Goal: Information Seeking & Learning: Compare options

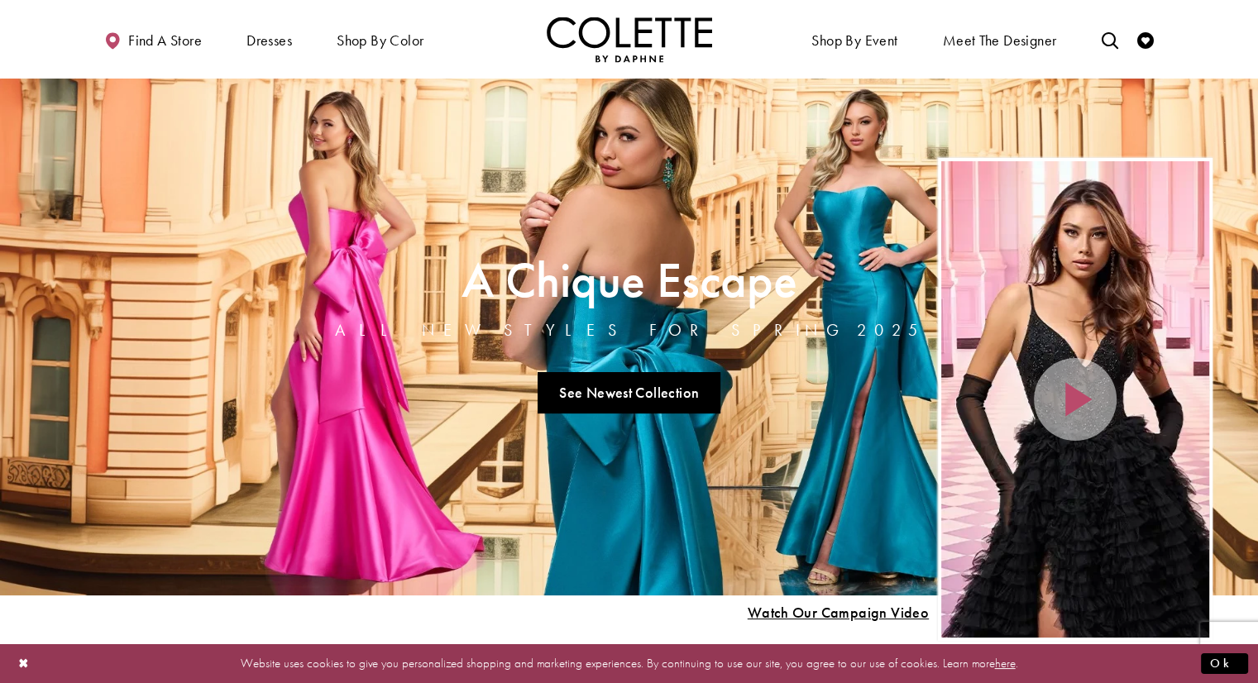
click at [318, 408] on link "Visit A Chique Escape All New Styles For Spring 2025 Page" at bounding box center [629, 337] width 1258 height 517
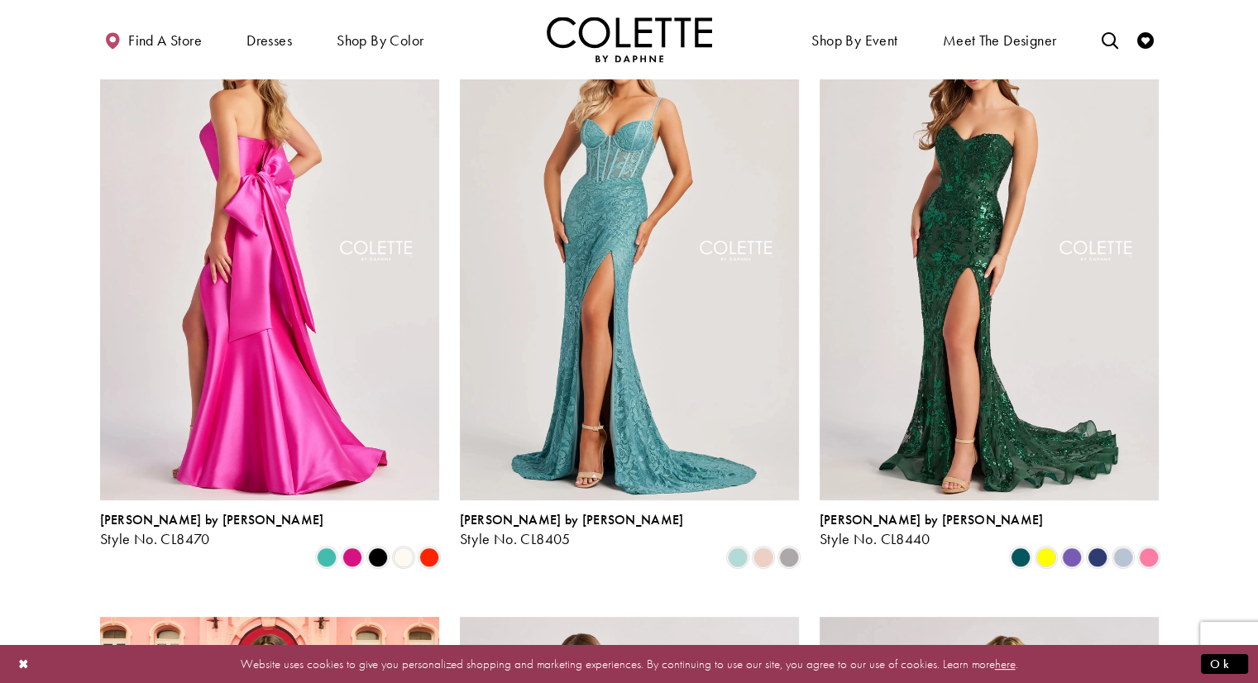
click at [364, 332] on img "Visit Colette by Daphne Style No. CL8470 Page" at bounding box center [269, 253] width 339 height 493
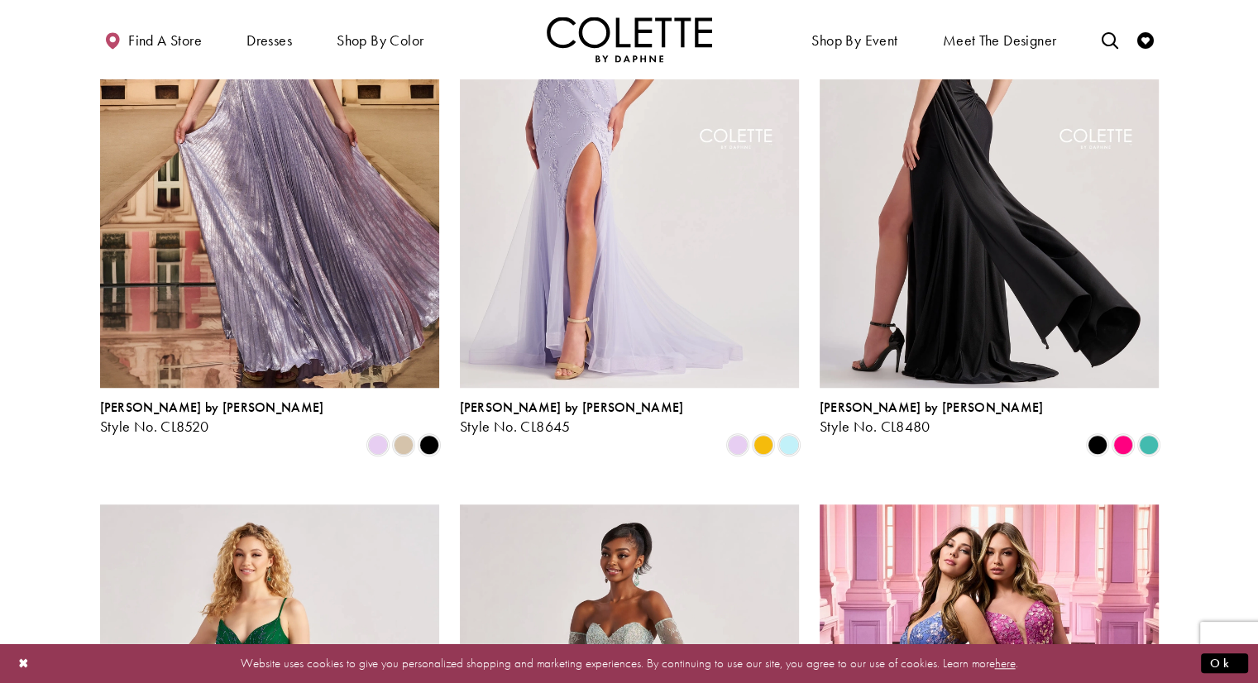
scroll to position [1158, 0]
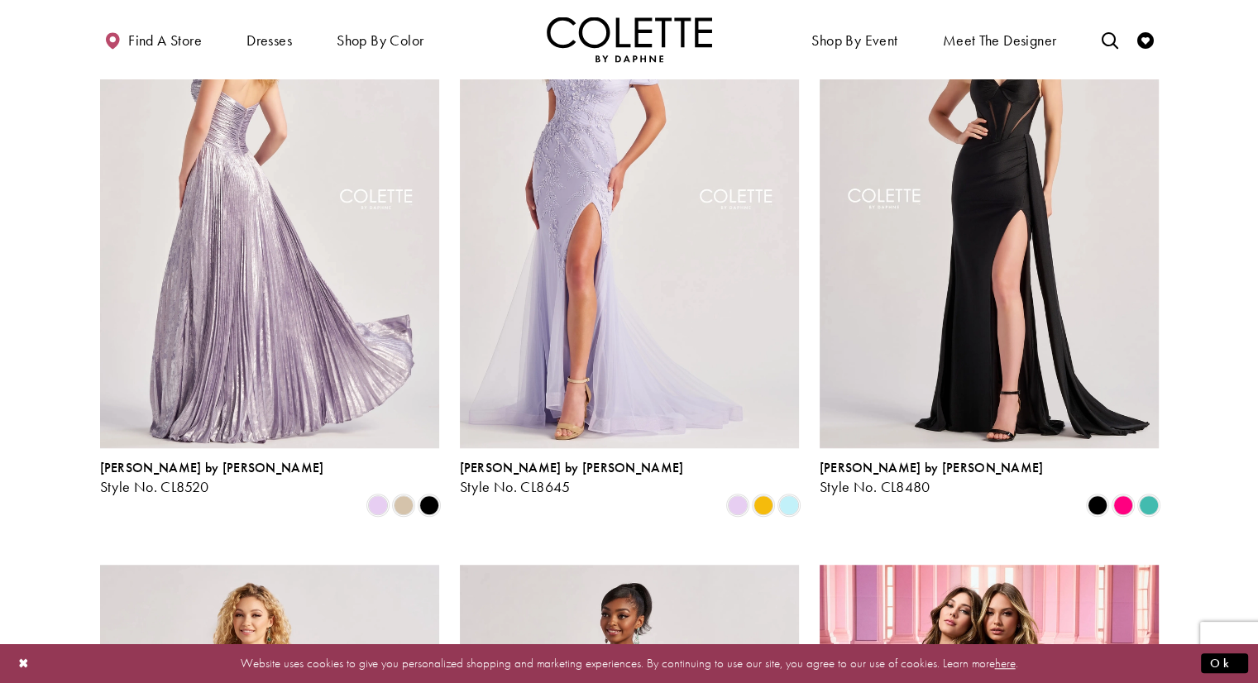
click at [339, 274] on img "Visit Colette by Daphne Style No. CL8520 Page" at bounding box center [269, 201] width 339 height 493
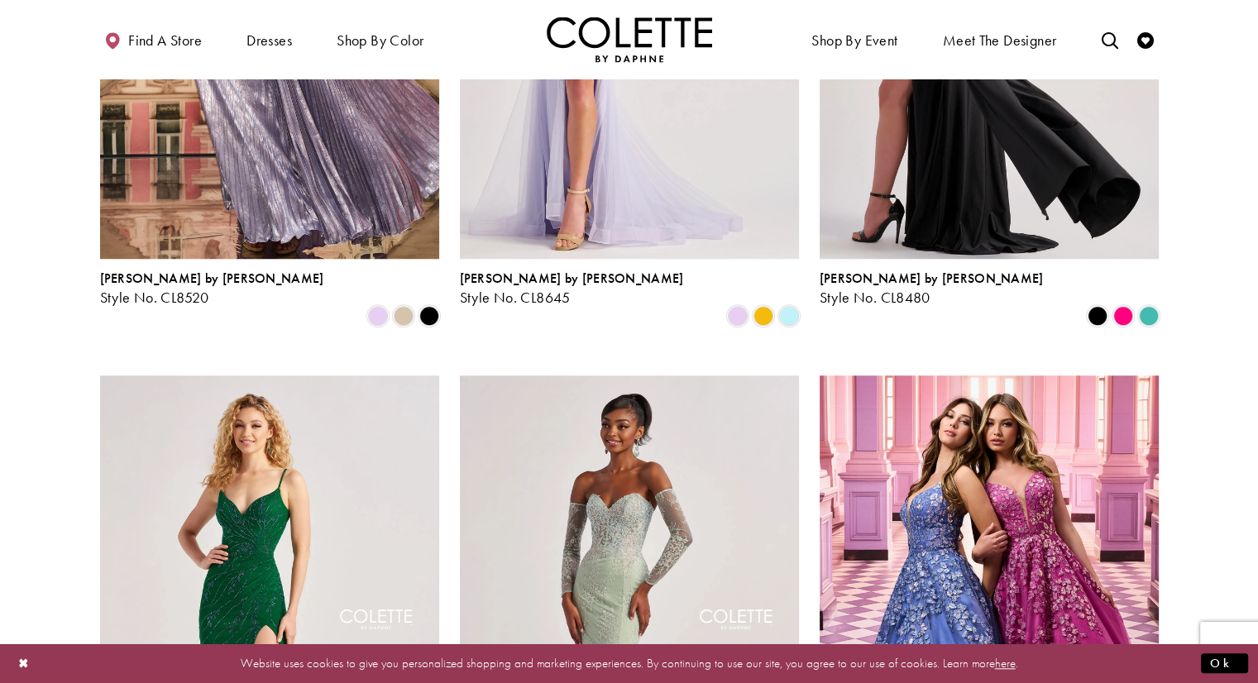
scroll to position [1406, 0]
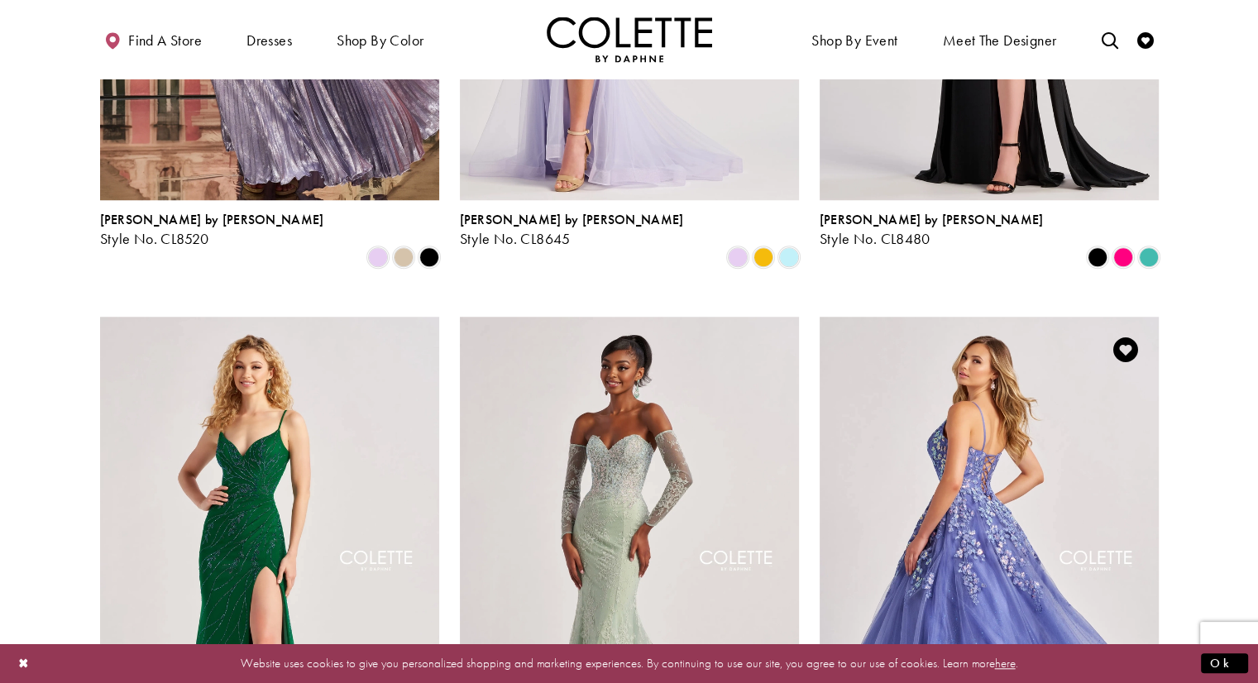
click at [1077, 484] on img "Visit Colette by Daphne Style No. CL8420 Page" at bounding box center [988, 563] width 339 height 493
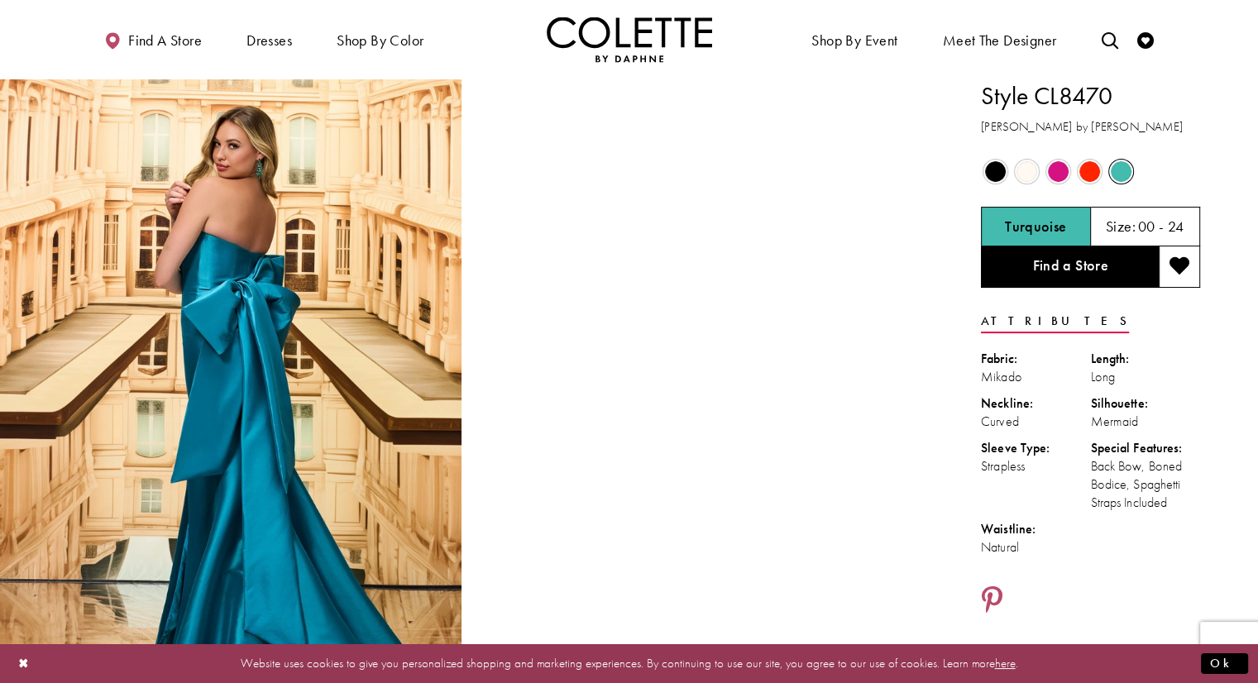
scroll to position [83, 0]
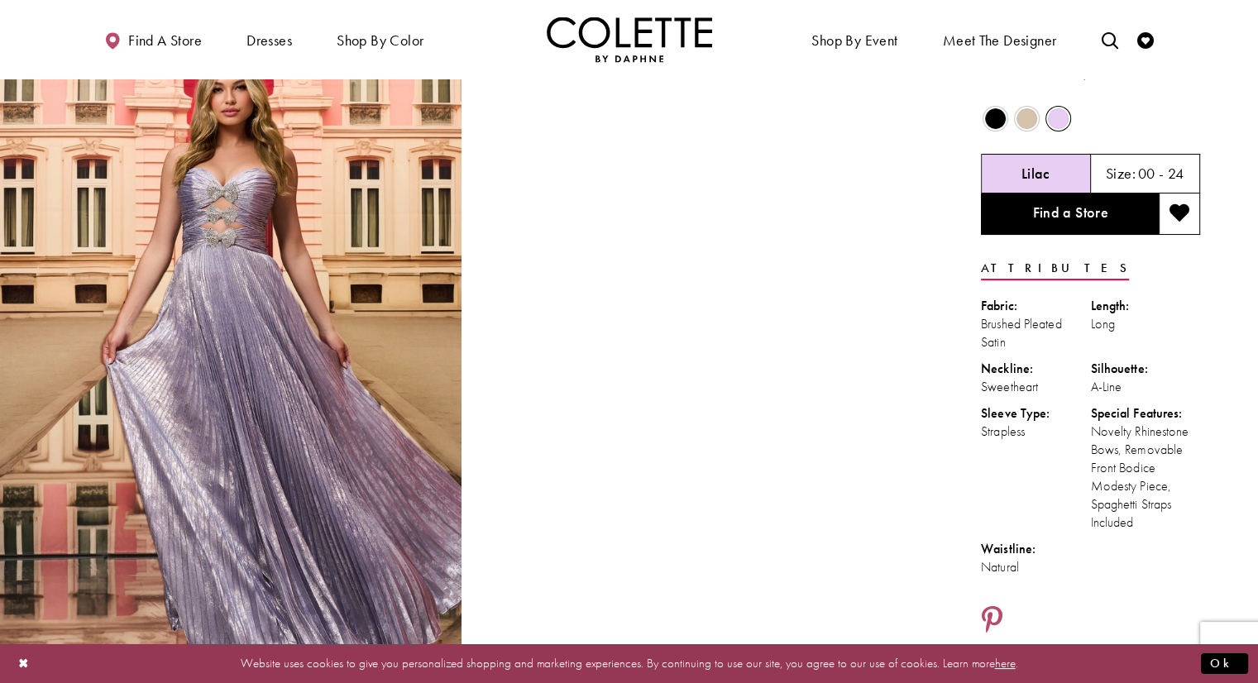
scroll to position [83, 0]
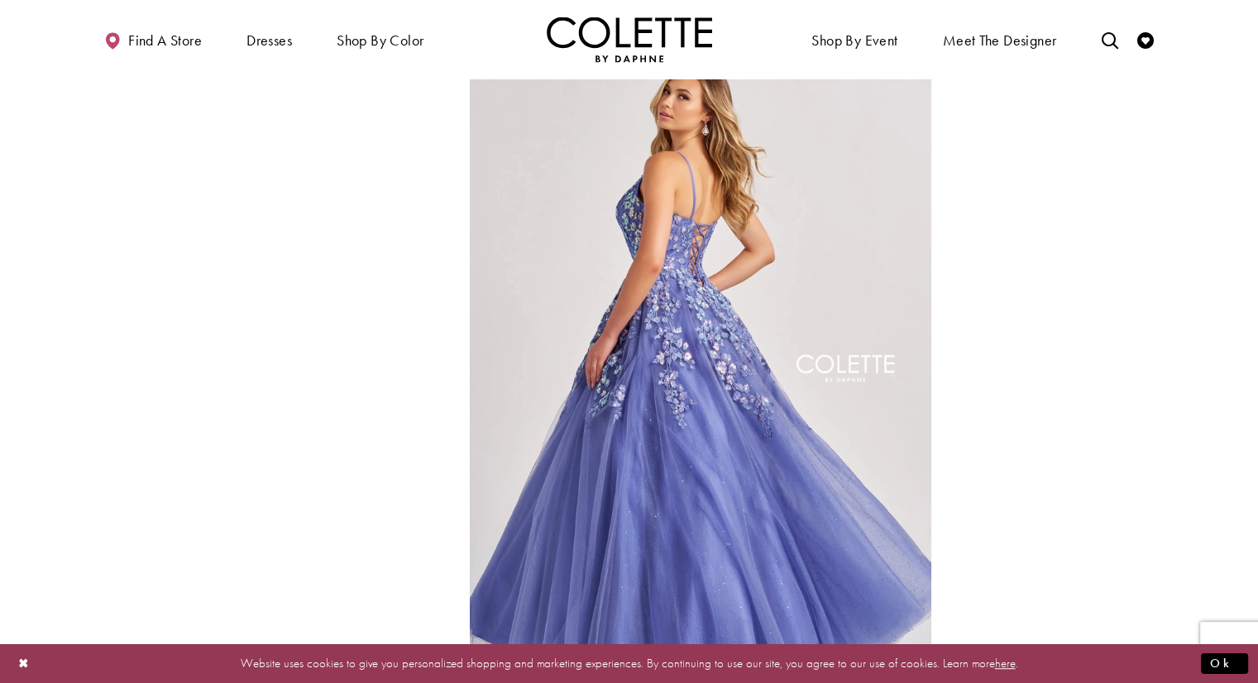
scroll to position [744, 0]
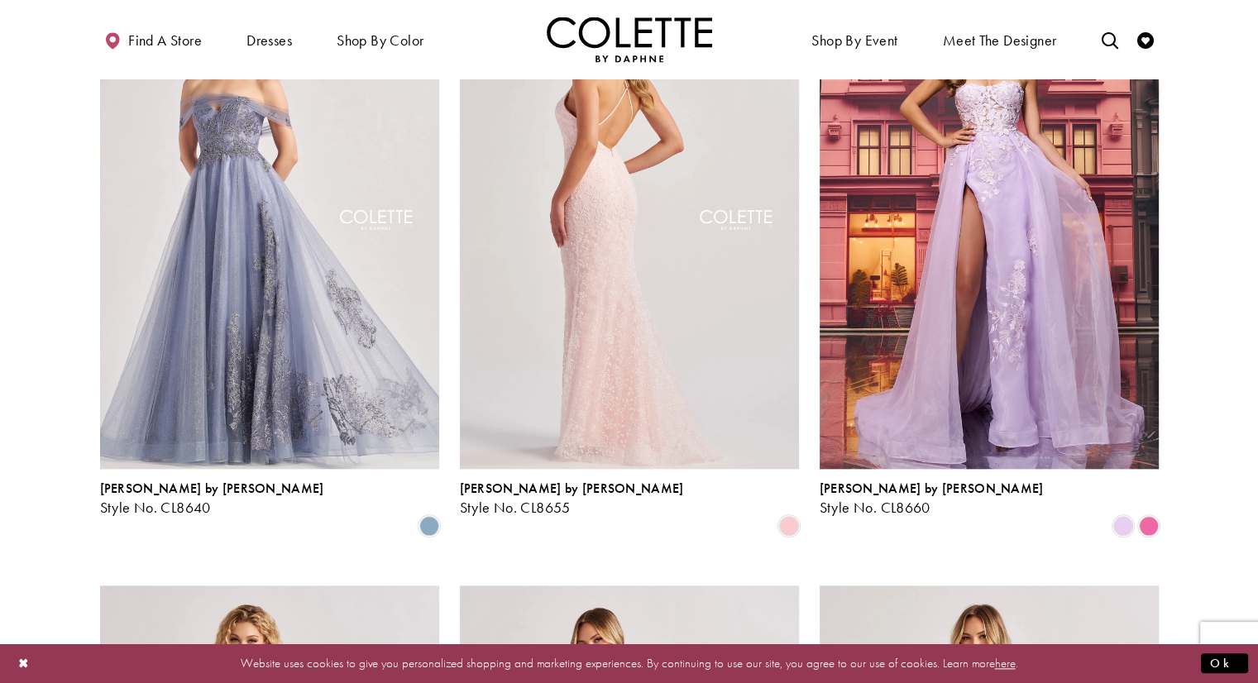
scroll to position [1747, 0]
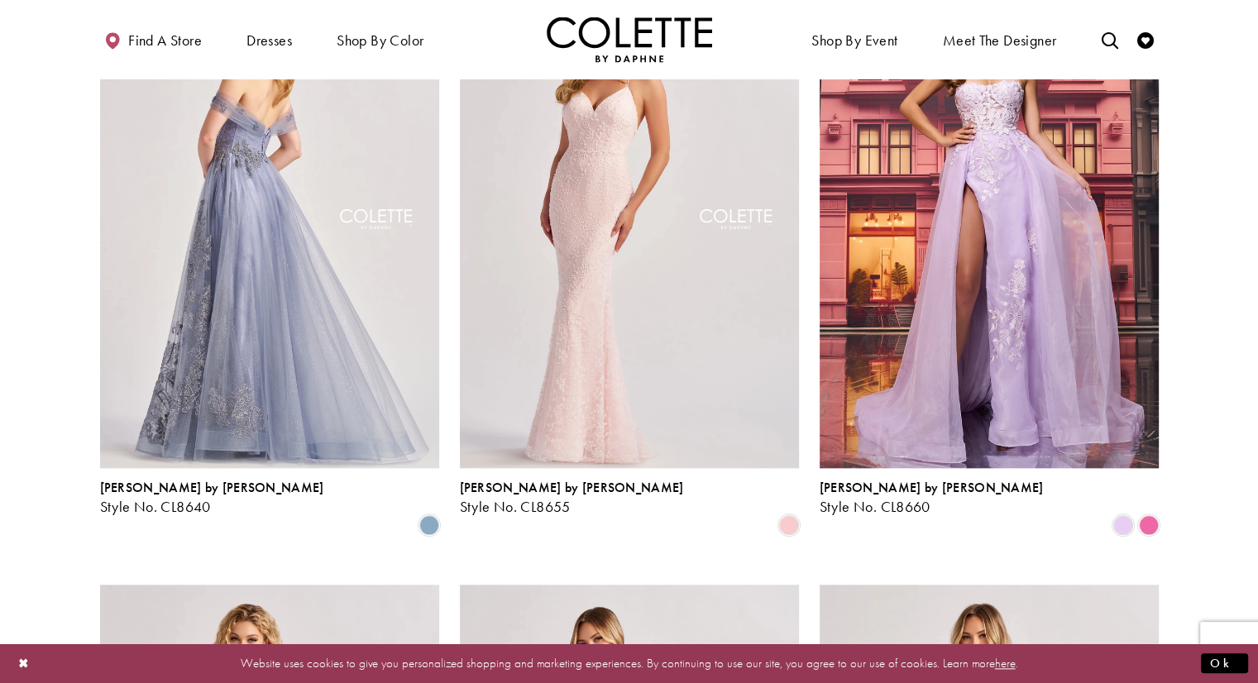
click at [405, 267] on img "Visit Colette by Daphne Style No. CL8640 Page" at bounding box center [269, 221] width 339 height 493
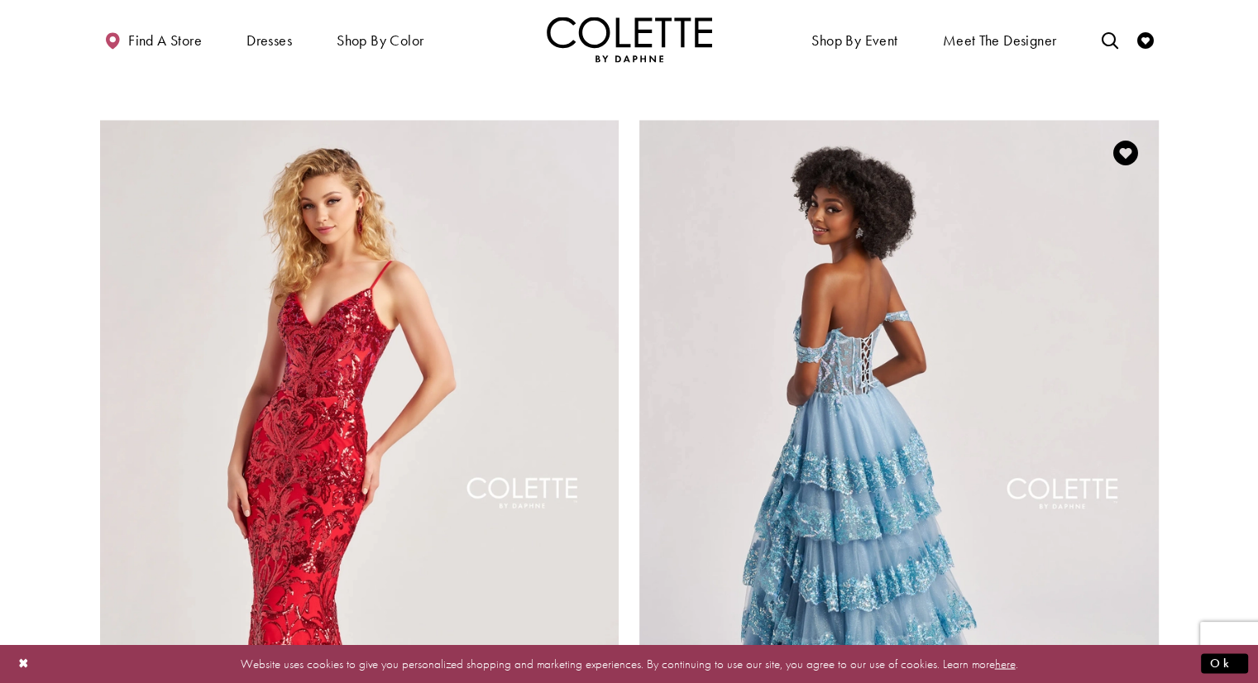
scroll to position [2987, 0]
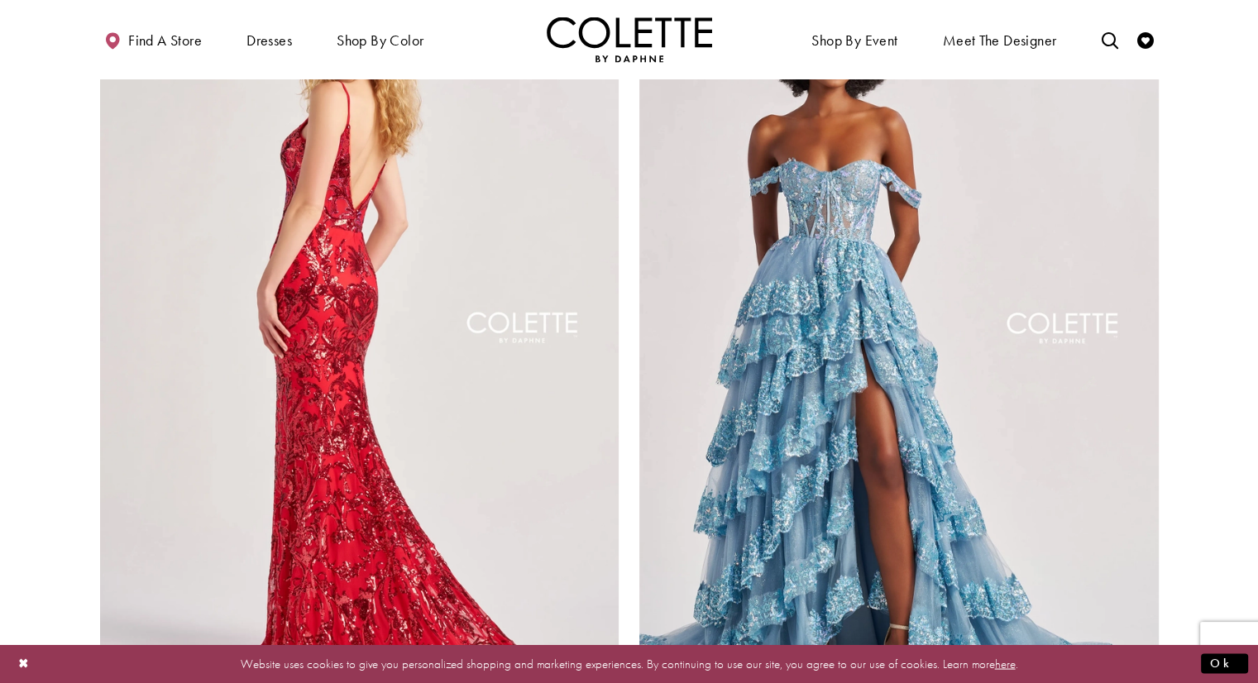
click at [437, 293] on img "Visit Colette by Daphne Style No. CL8685 Page" at bounding box center [359, 332] width 519 height 755
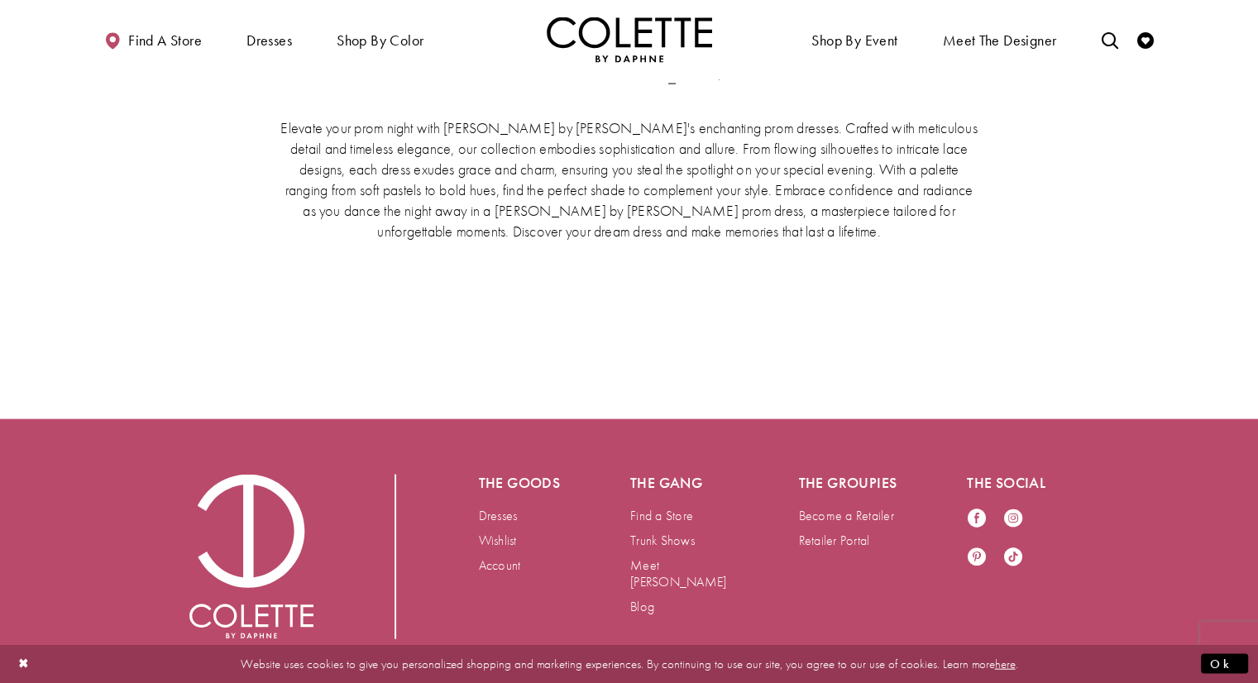
scroll to position [3299, 0]
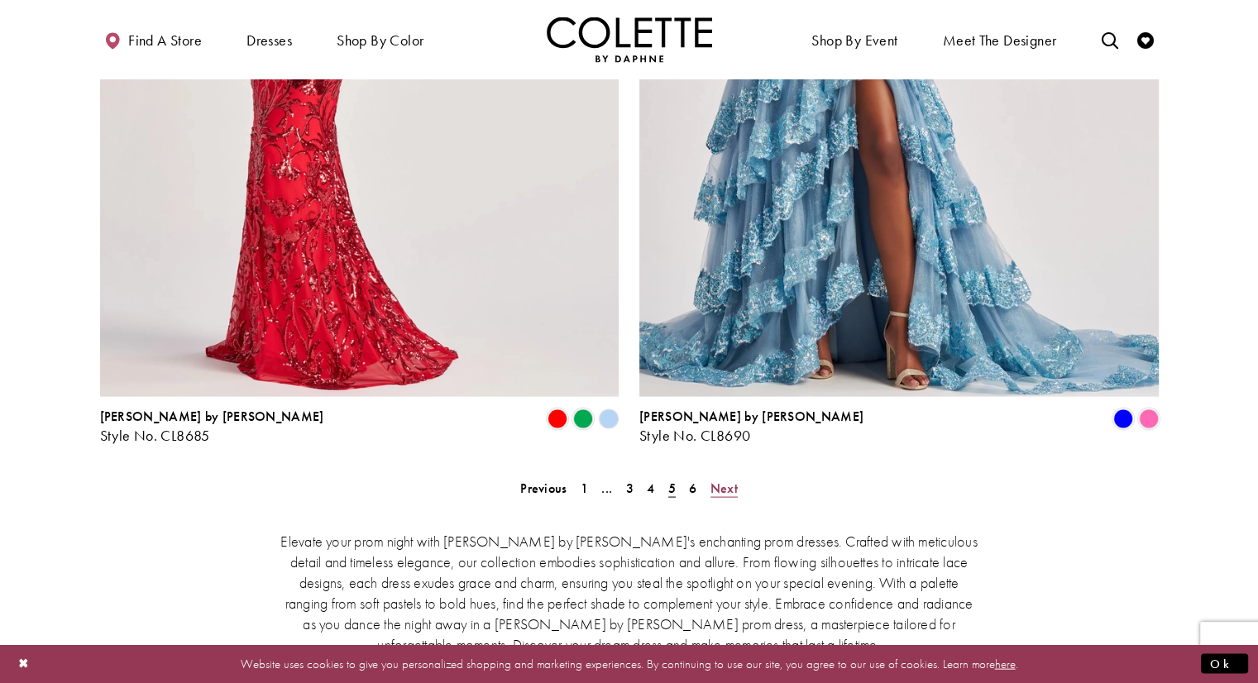
click at [720, 480] on span "Next" at bounding box center [723, 488] width 27 height 17
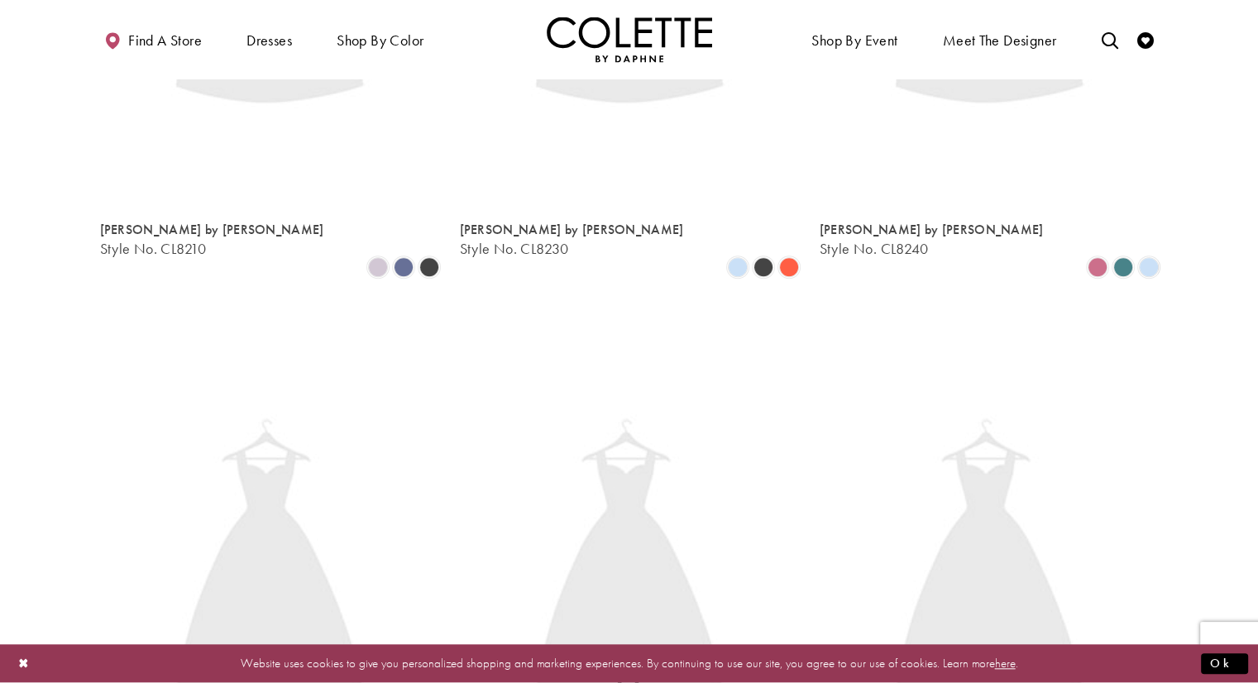
scroll to position [424, 0]
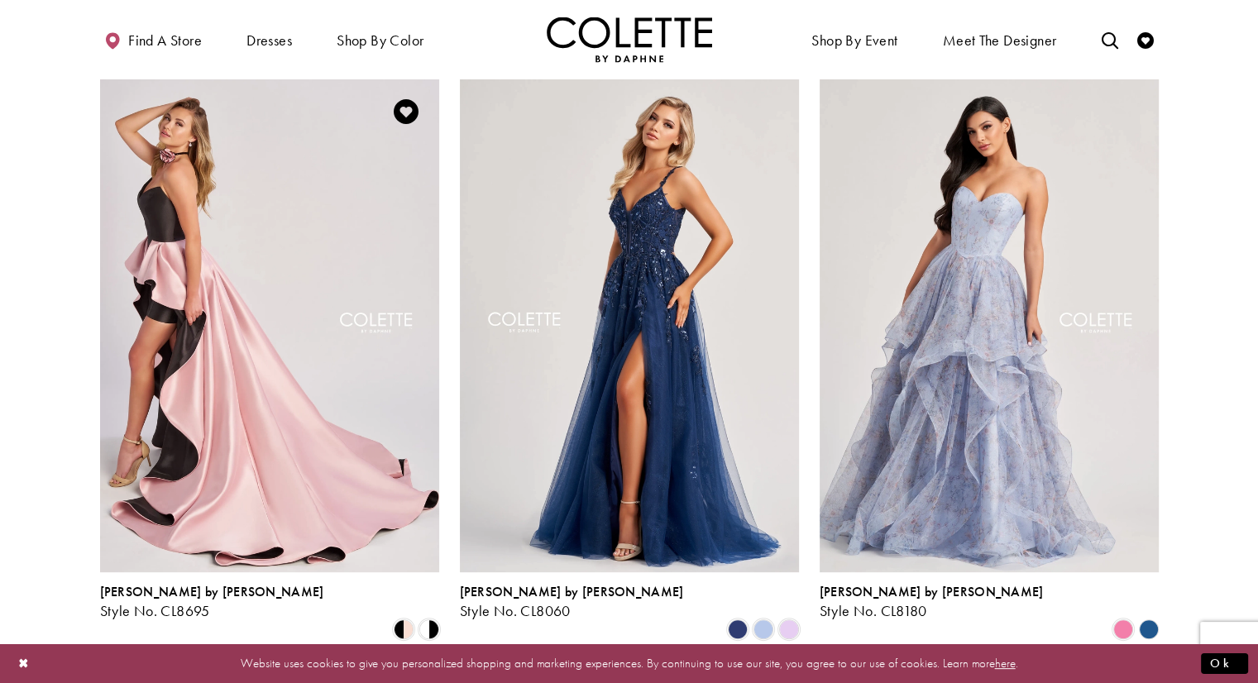
click at [370, 338] on img "Visit Colette by Daphne Style No. CL8695 Page" at bounding box center [269, 325] width 339 height 493
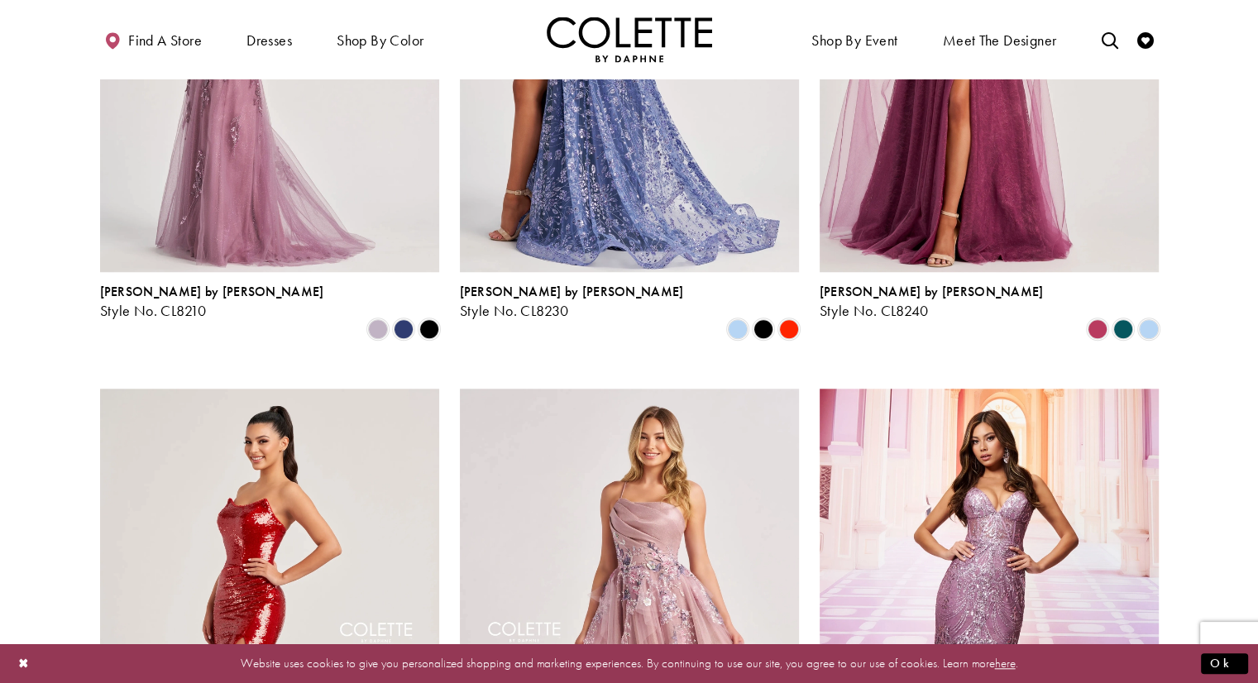
scroll to position [1582, 0]
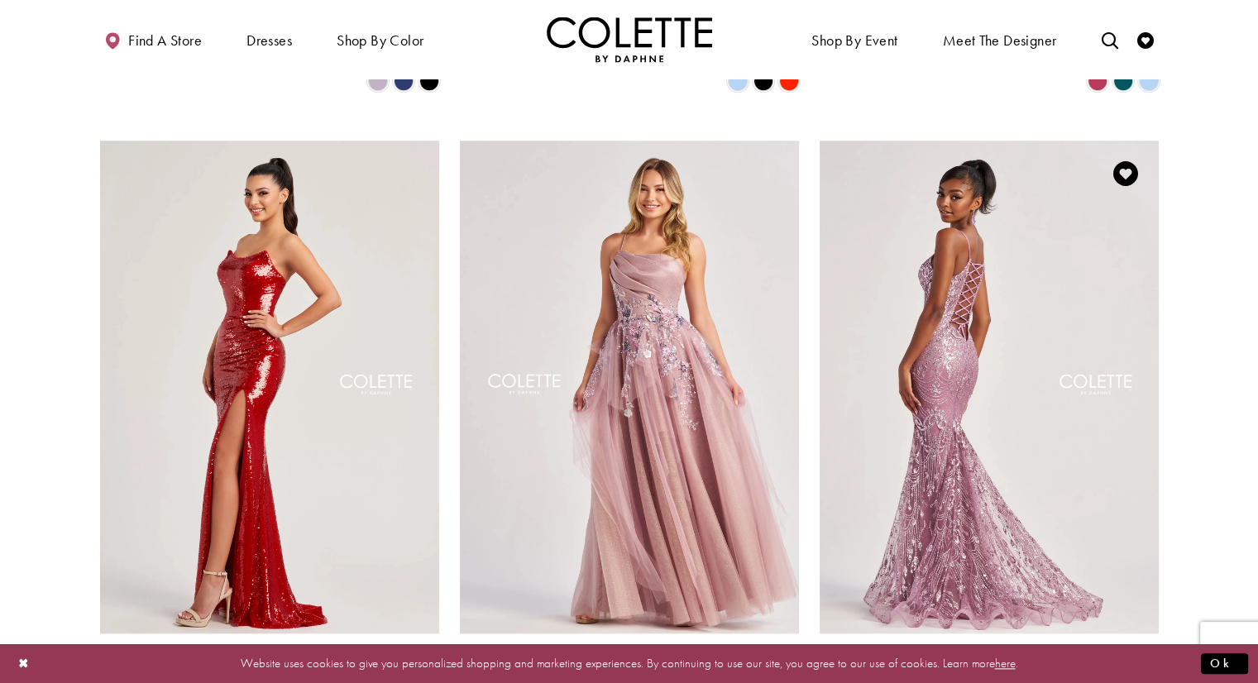
click at [998, 340] on img "Visit Colette by Daphne Style No. CL8630 Page" at bounding box center [988, 387] width 339 height 493
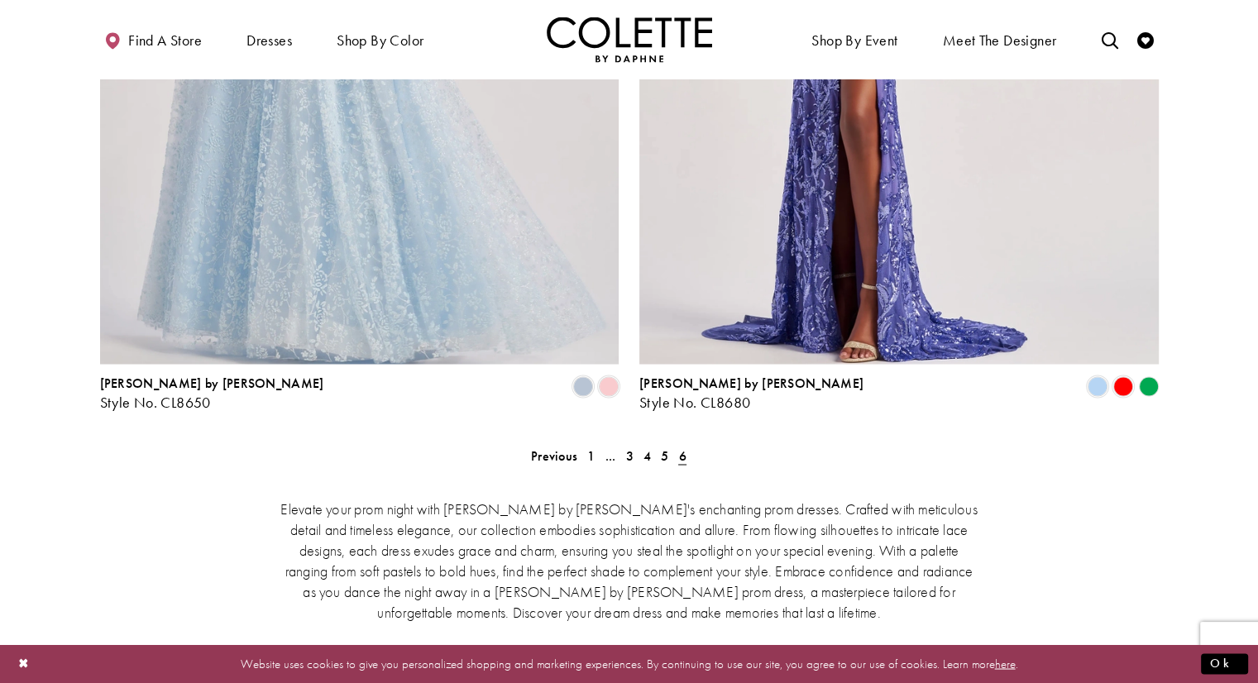
scroll to position [2987, 0]
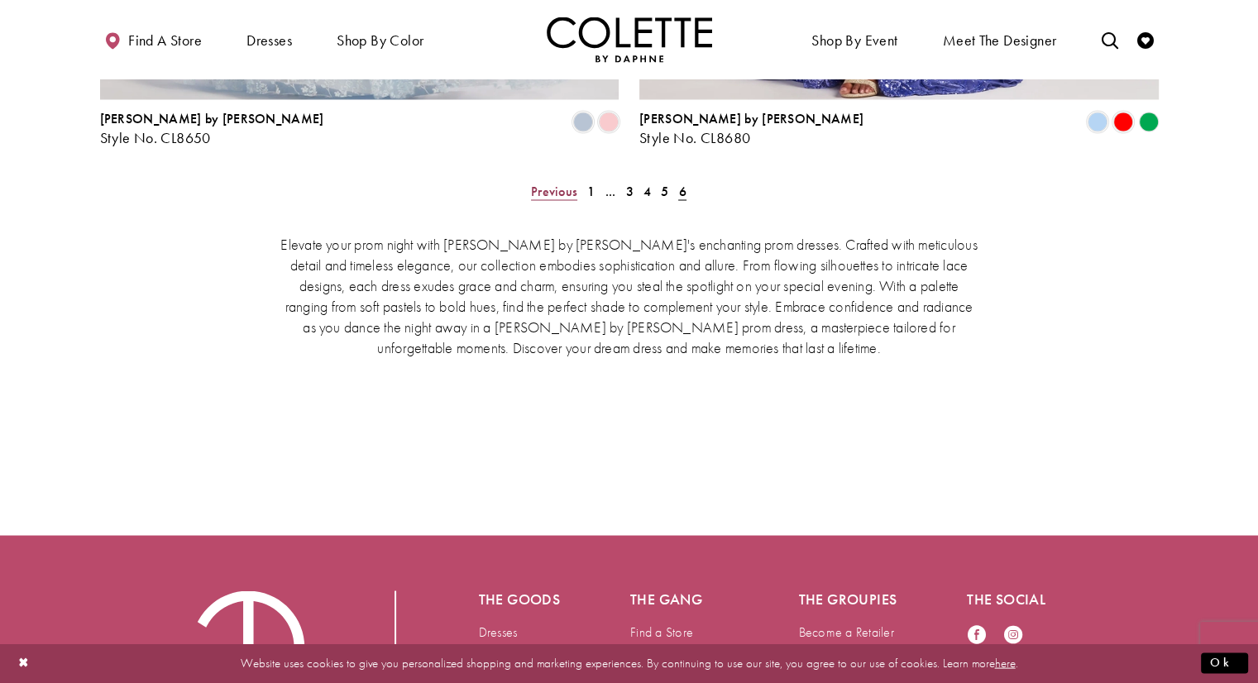
click at [569, 182] on span "Previous" at bounding box center [554, 190] width 46 height 17
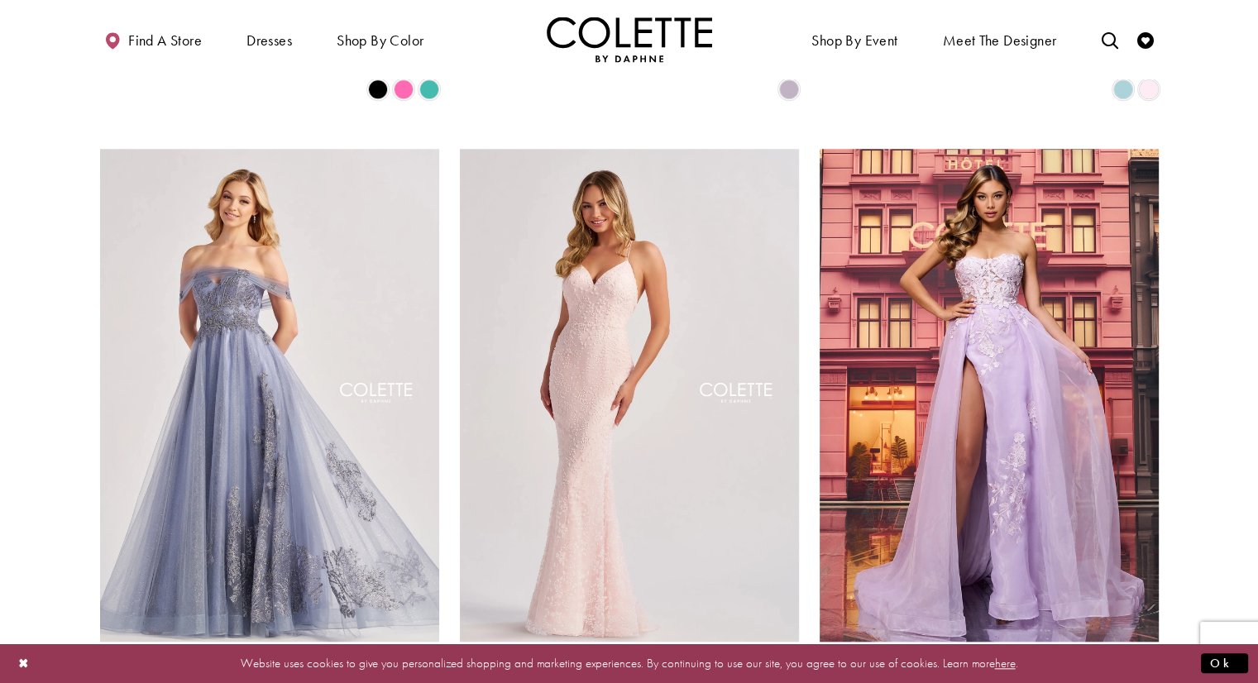
scroll to position [1582, 0]
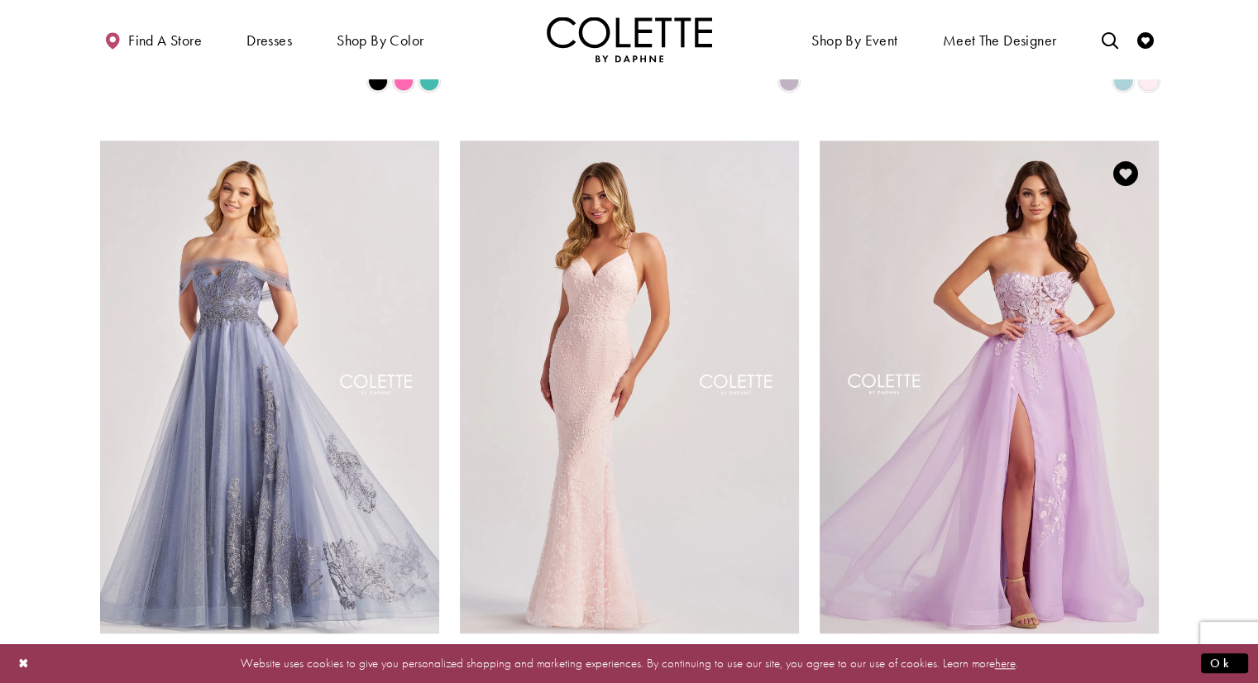
click at [999, 265] on img "Visit Colette by Daphne Style No. CL8660 Page" at bounding box center [988, 387] width 339 height 493
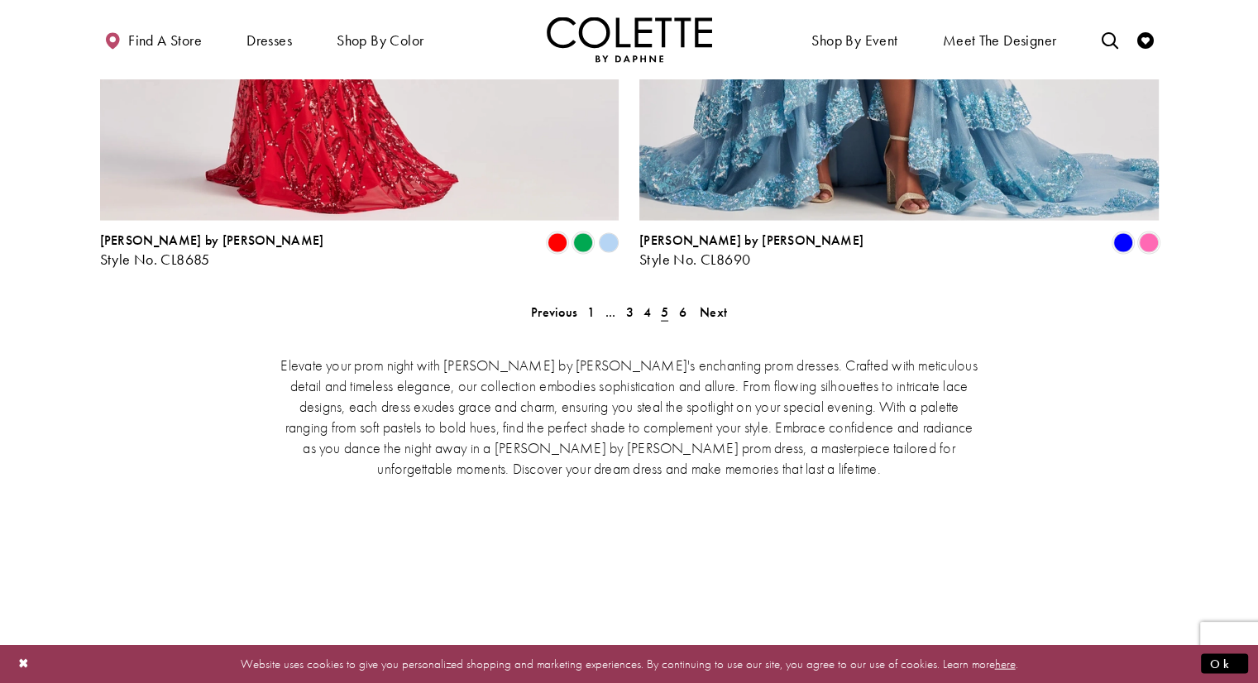
scroll to position [3483, 0]
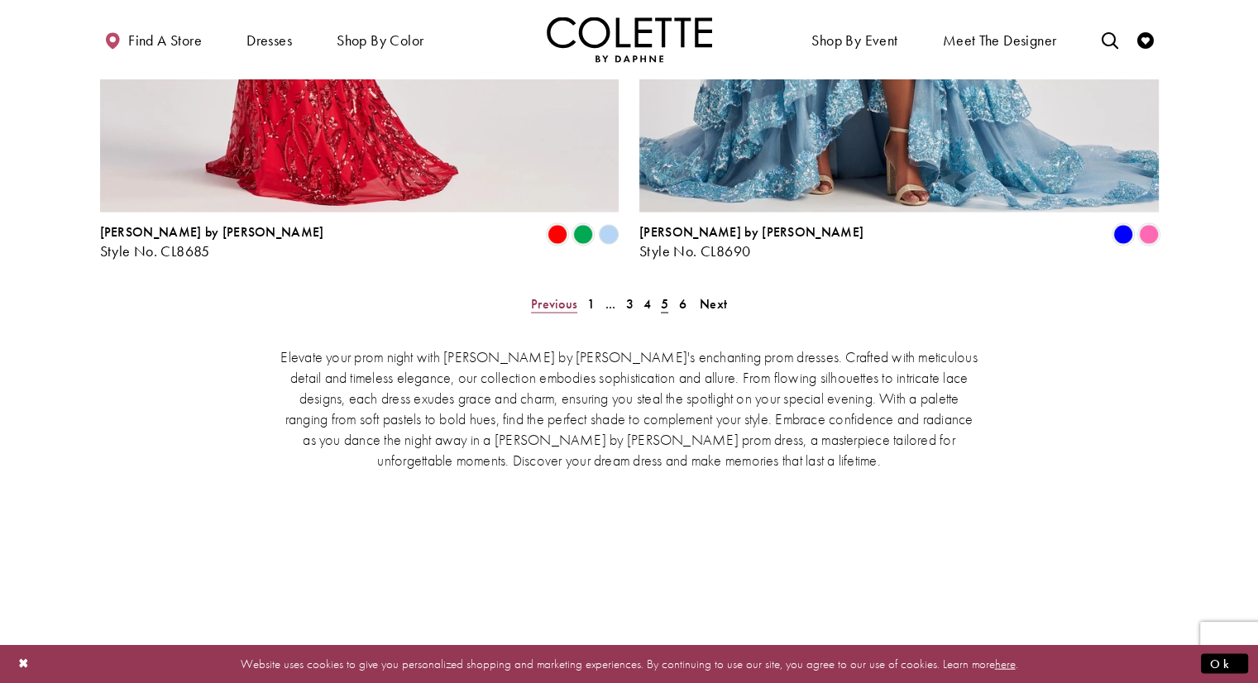
click at [556, 295] on span "Previous" at bounding box center [554, 303] width 46 height 17
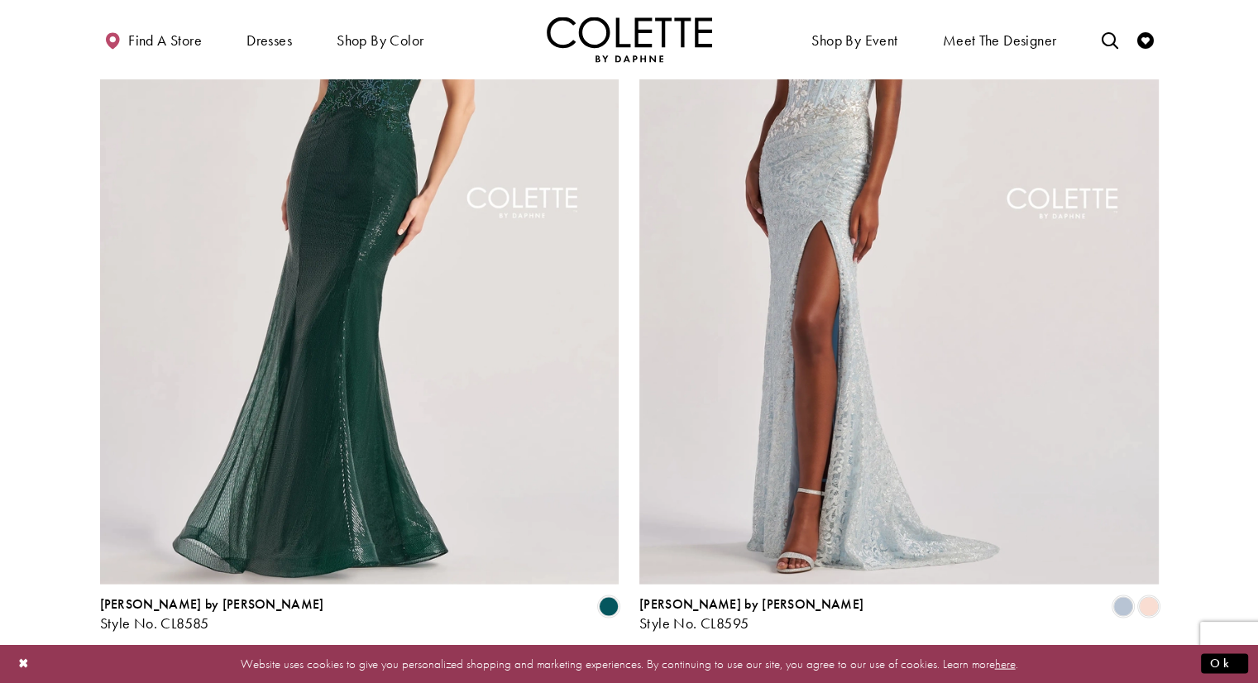
scroll to position [3318, 0]
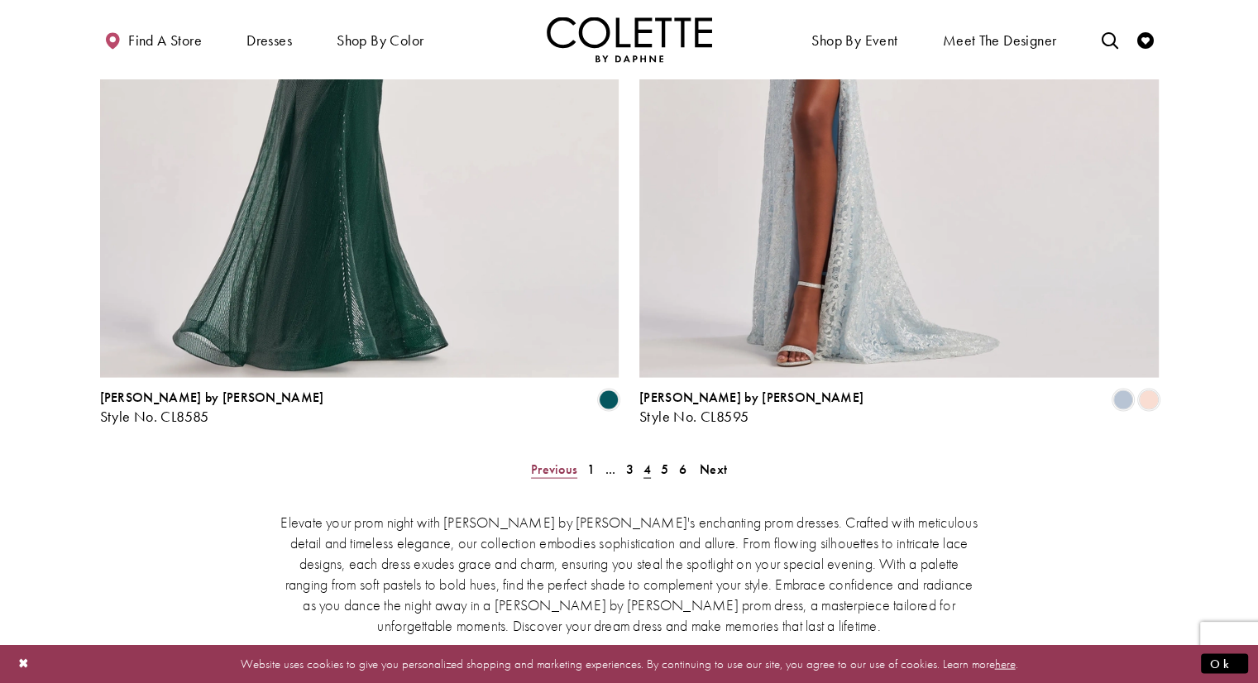
click at [567, 461] on span "Previous" at bounding box center [554, 469] width 46 height 17
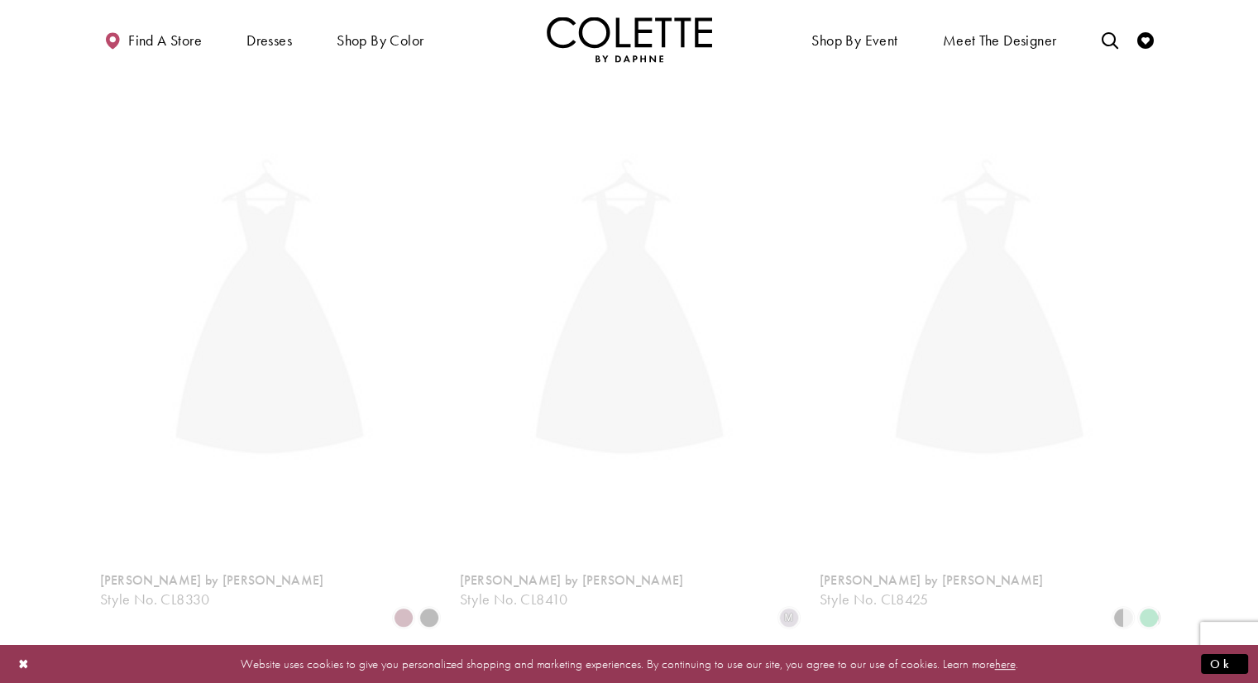
scroll to position [424, 0]
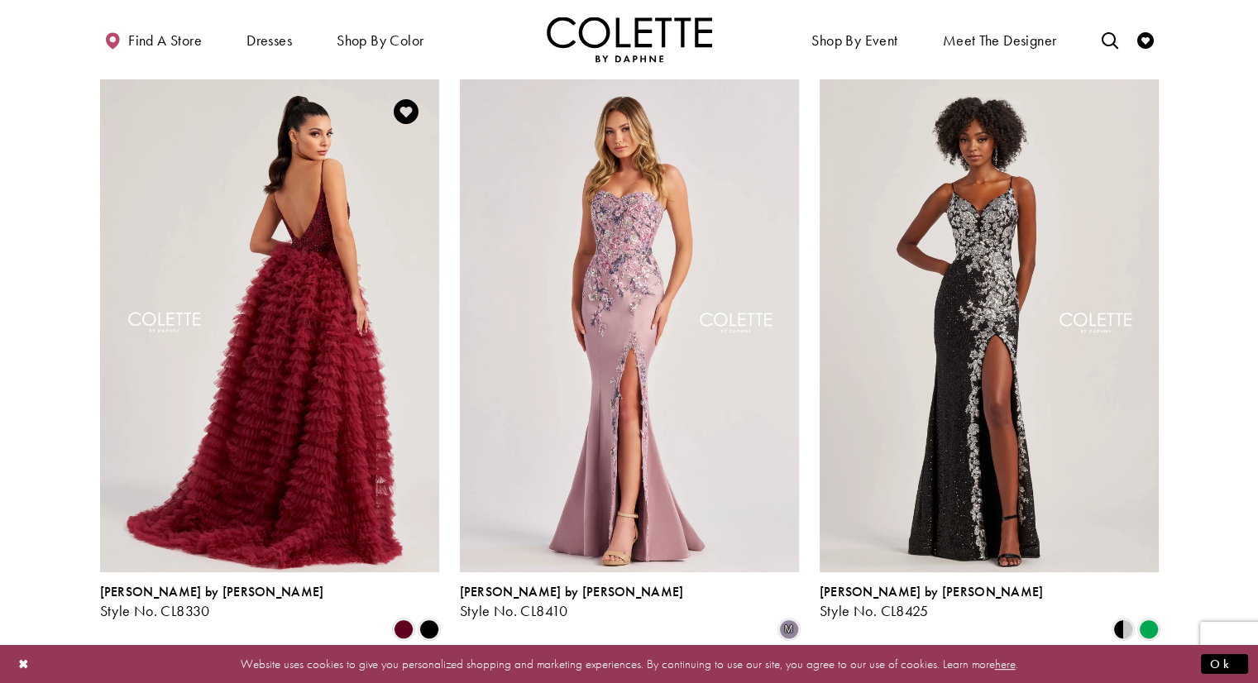
click at [326, 341] on img "Visit Colette by Daphne Style No. CL8330 Page" at bounding box center [269, 325] width 339 height 493
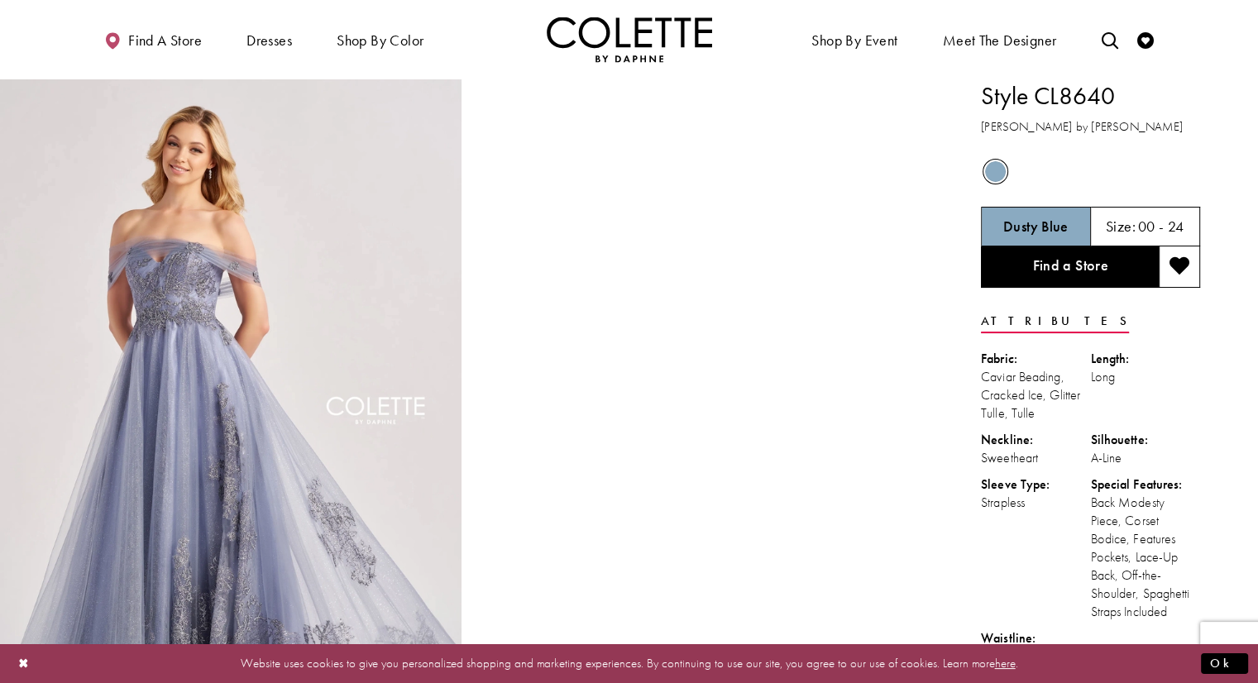
scroll to position [83, 0]
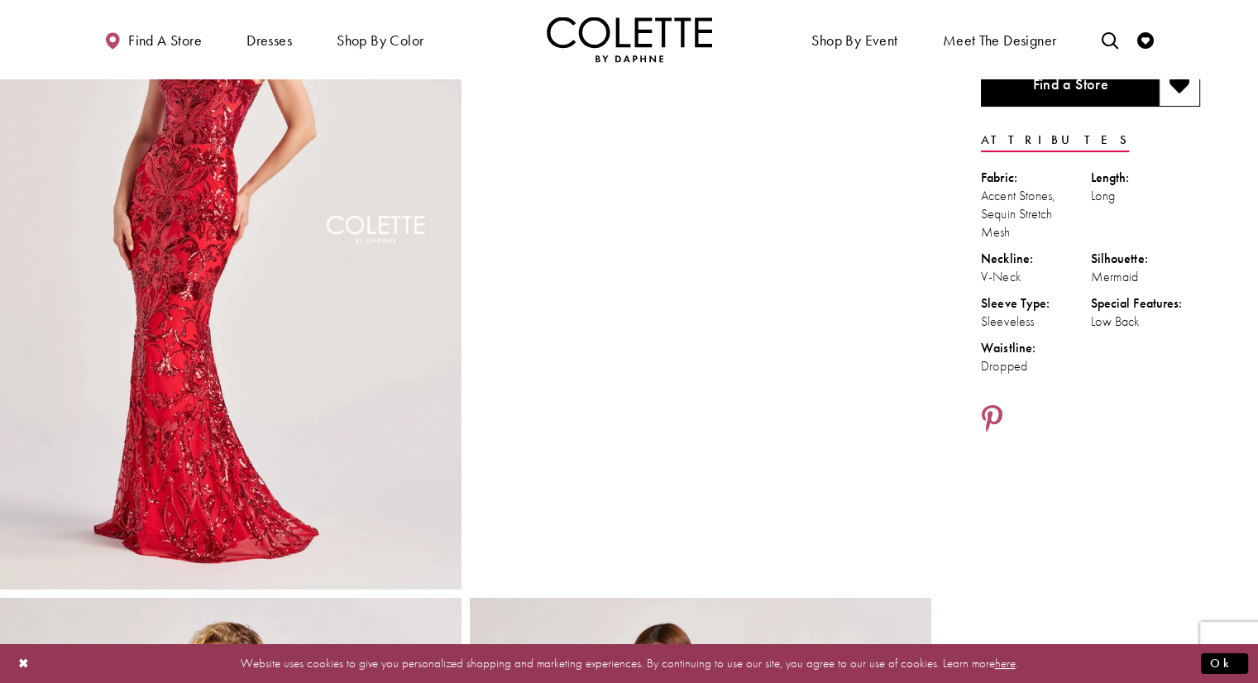
scroll to position [83, 0]
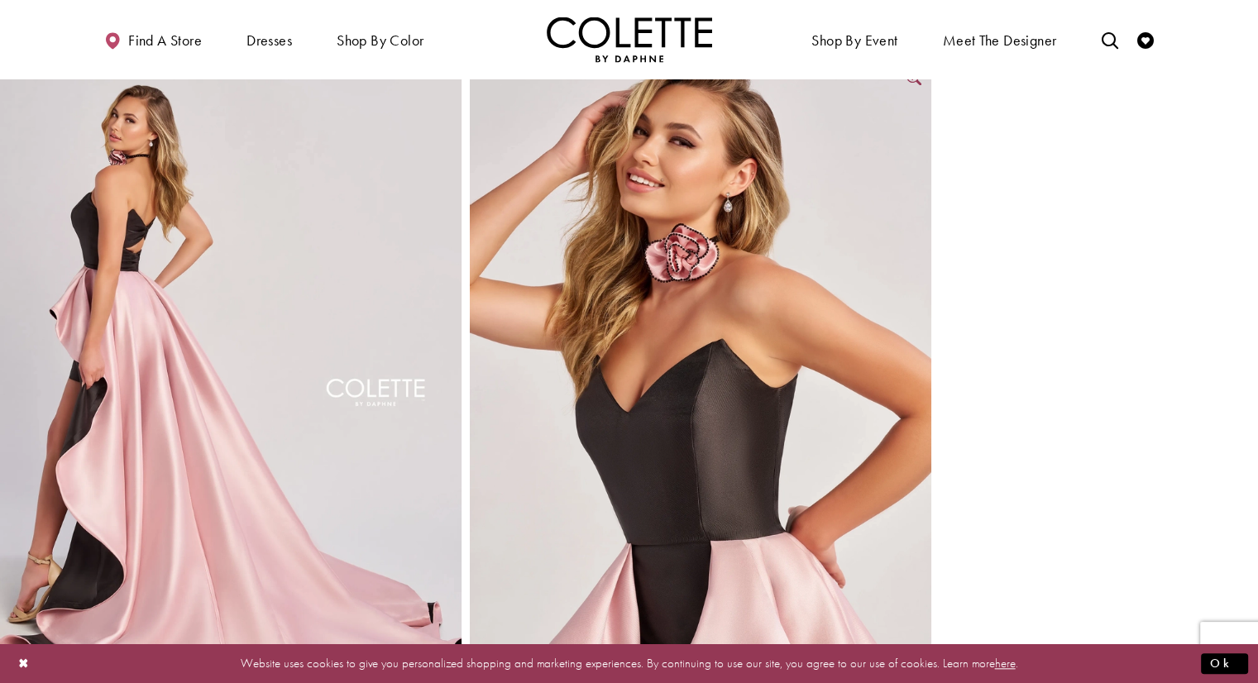
scroll to position [1406, 0]
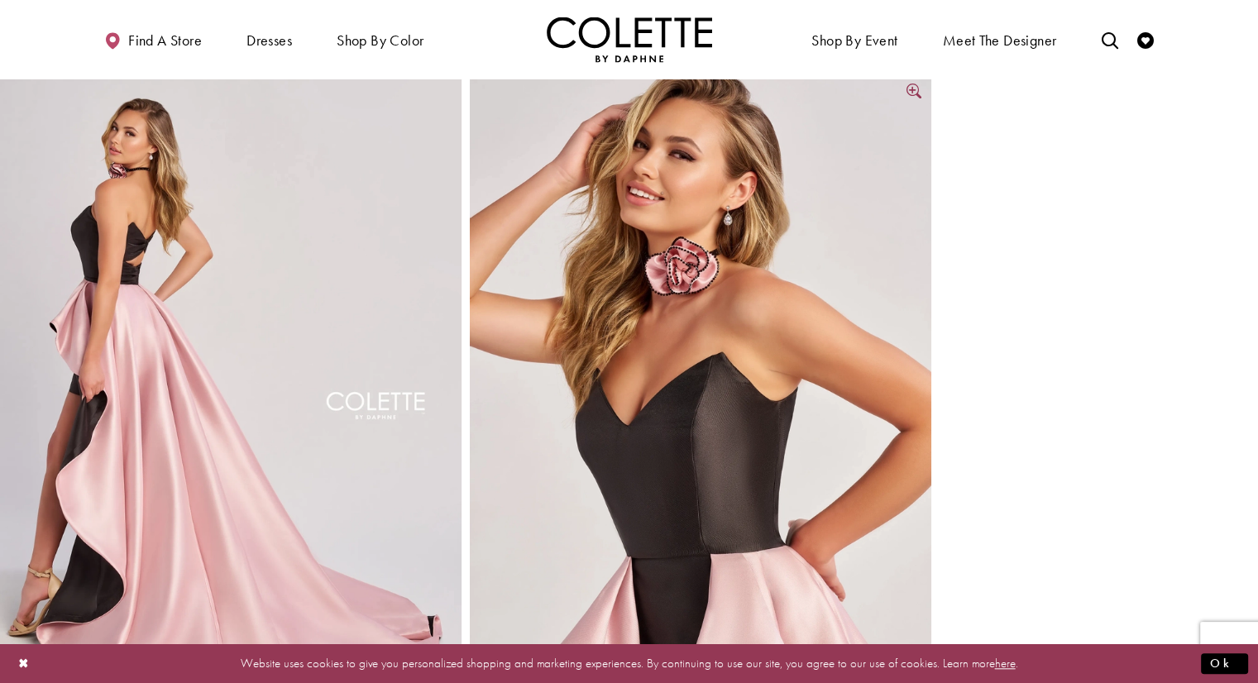
click at [704, 337] on img "Full size Style CL8695 Colette by Daphne #5 Black/Blush frontface vertical crop…" at bounding box center [700, 420] width 461 height 692
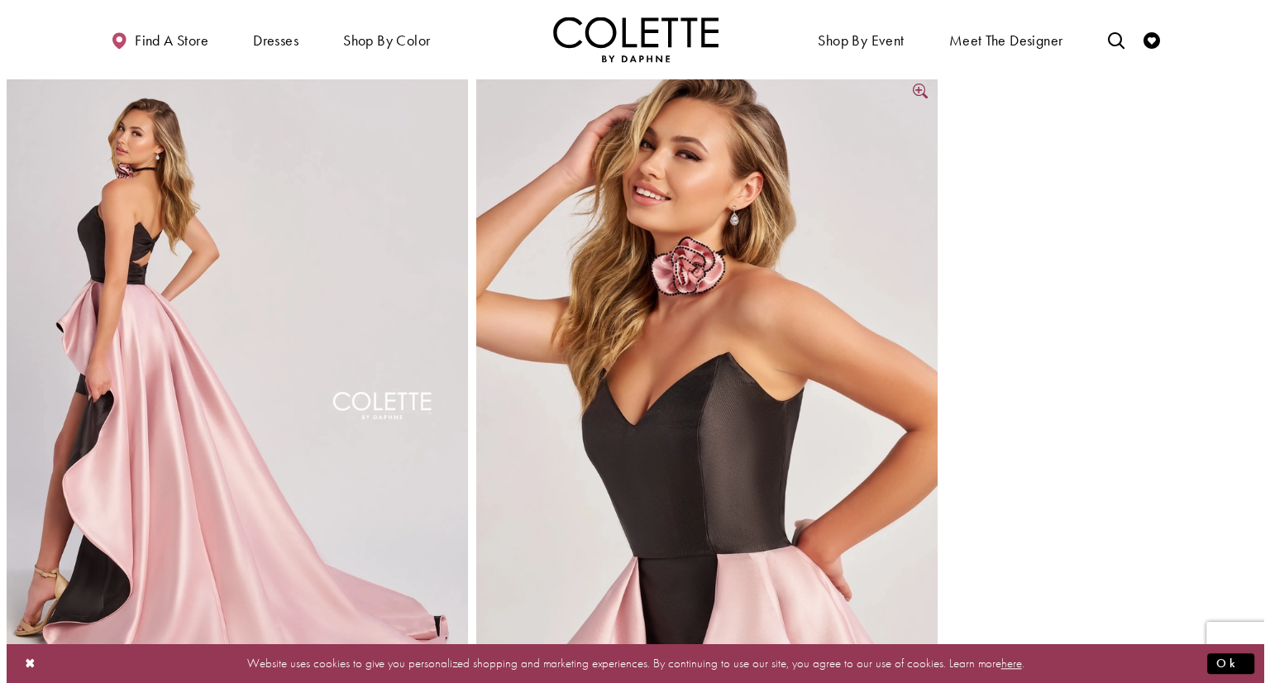
scroll to position [1416, 0]
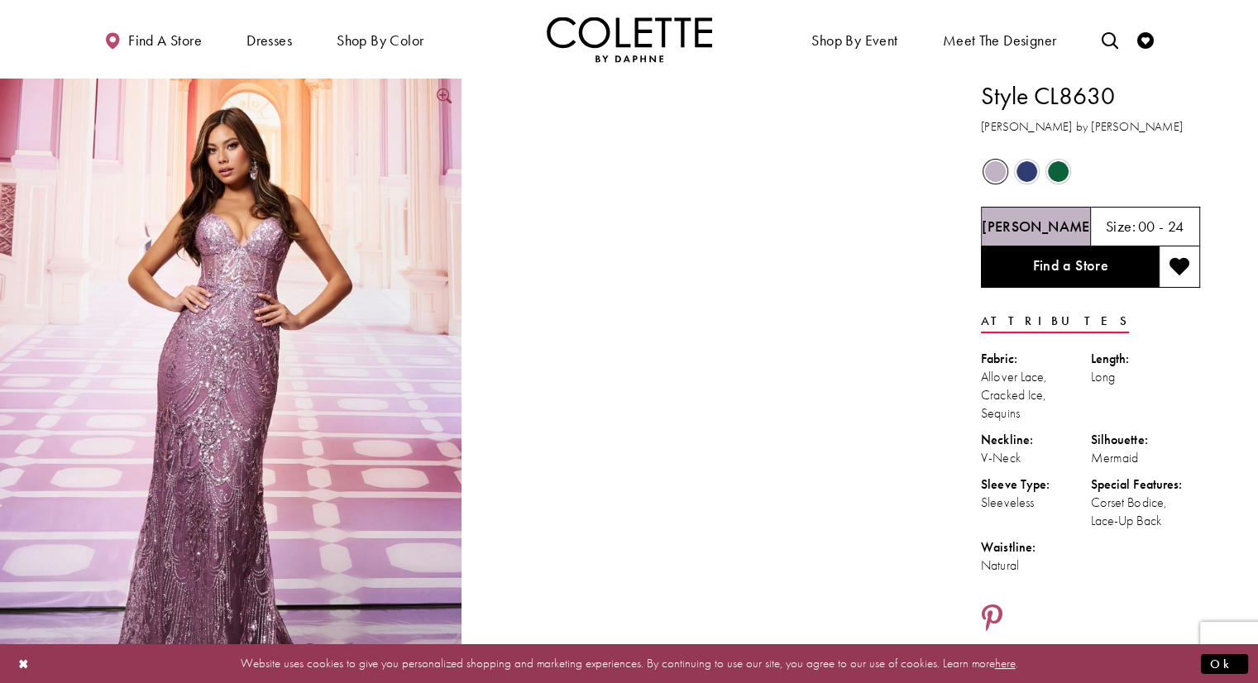
click at [314, 372] on img "Full size Style CL8630 Colette by Daphne #0 default Heather frontface vertical …" at bounding box center [230, 425] width 461 height 692
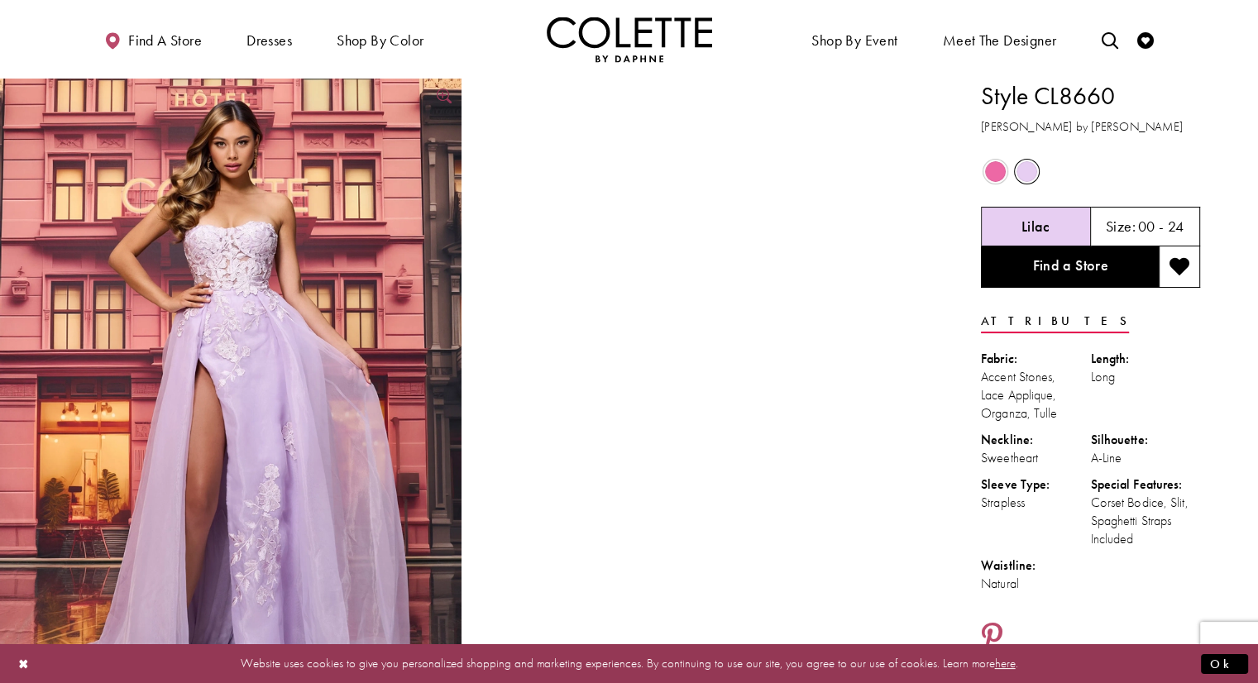
click at [257, 254] on img "Full size Style CL8660 Colette by Daphne #0 default Lilac frontface vertical pi…" at bounding box center [230, 425] width 461 height 692
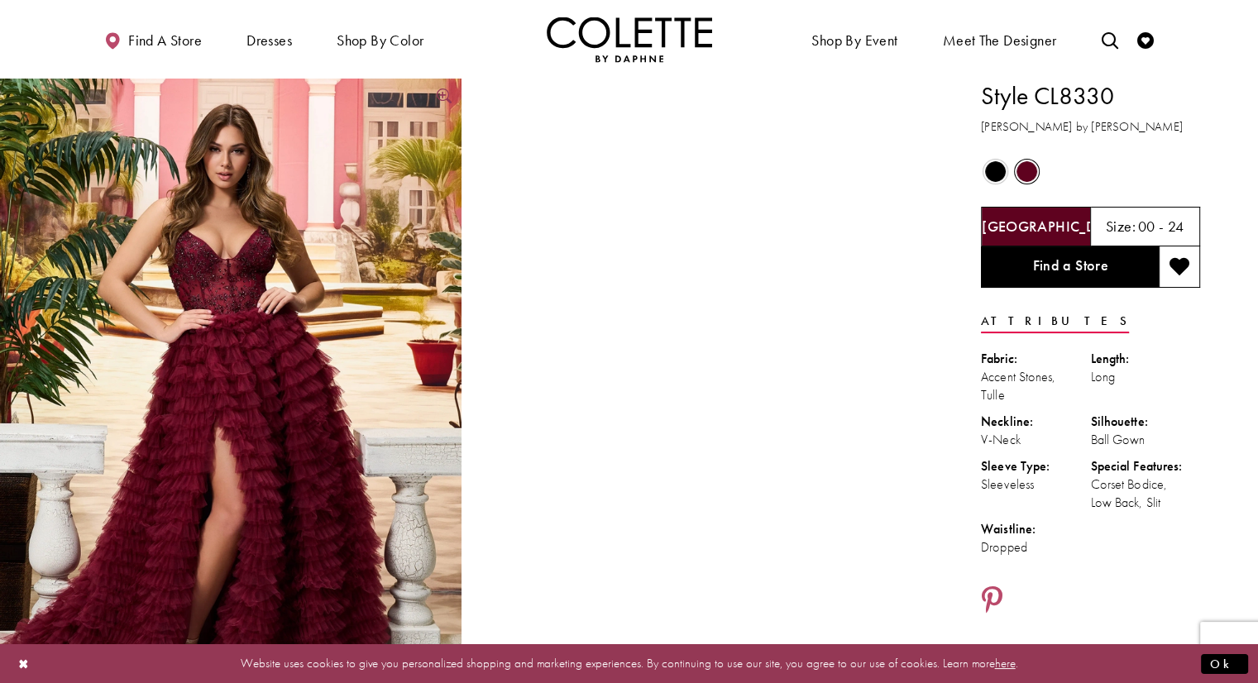
click at [327, 265] on img "Full size Style CL8330 Colette by Daphne #0 default Bordeaux frontface vertical…" at bounding box center [230, 425] width 461 height 692
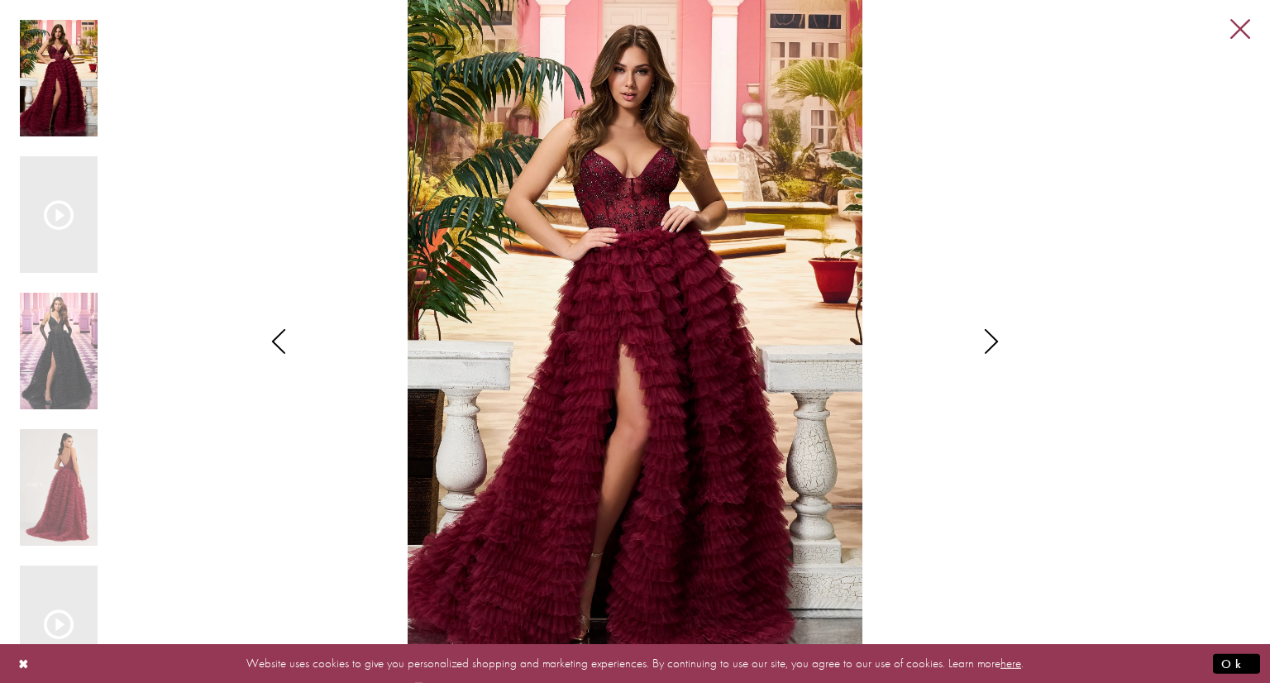
click at [1243, 39] on link "Close" at bounding box center [1240, 30] width 20 height 20
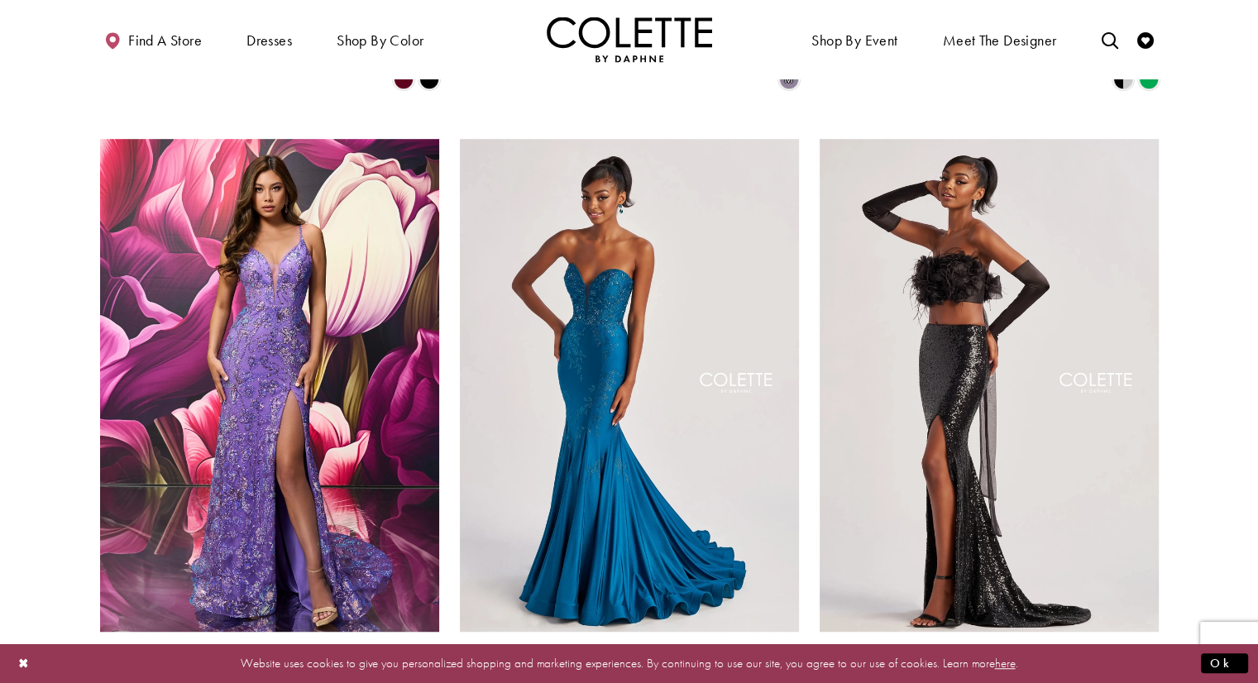
scroll to position [1003, 0]
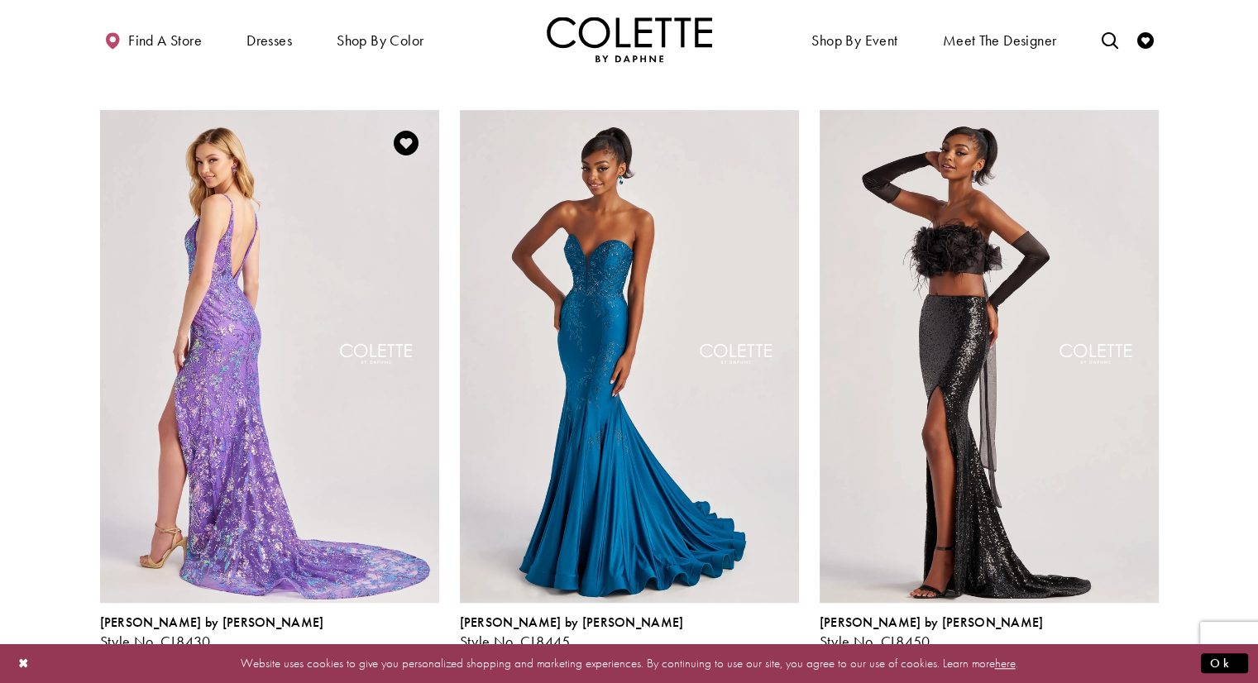
click at [328, 337] on img "Visit Colette by Daphne Style No. CL8430 Page" at bounding box center [269, 356] width 339 height 493
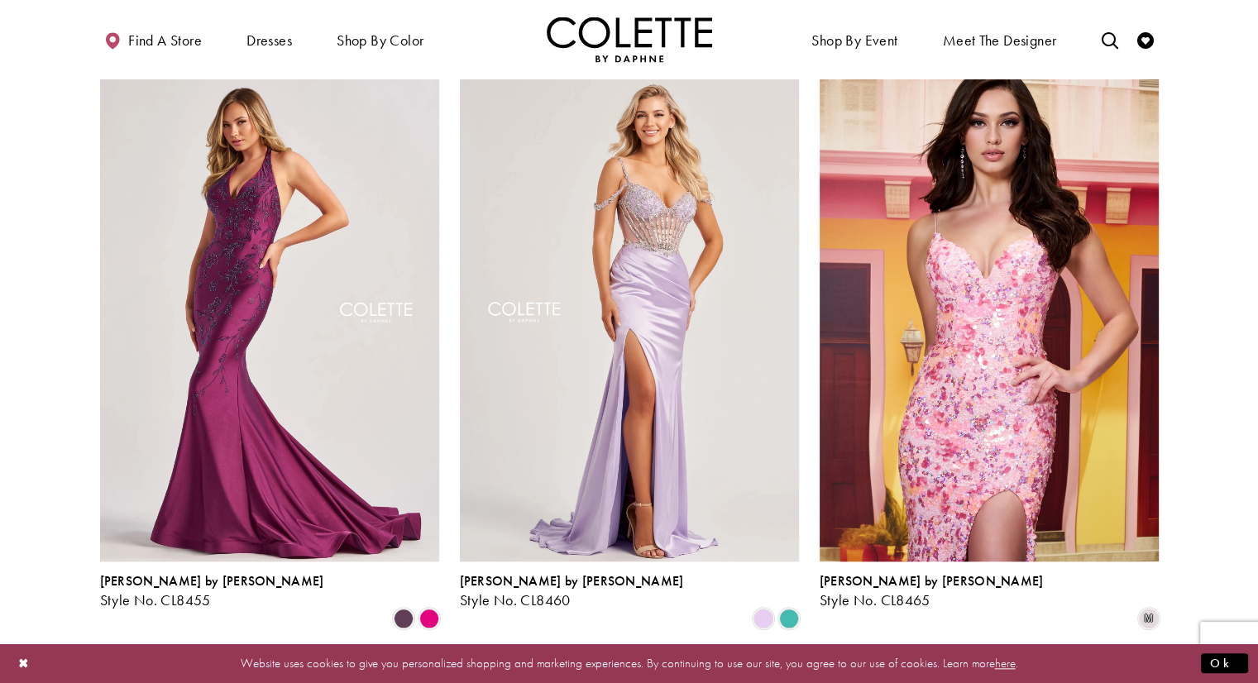
scroll to position [1664, 0]
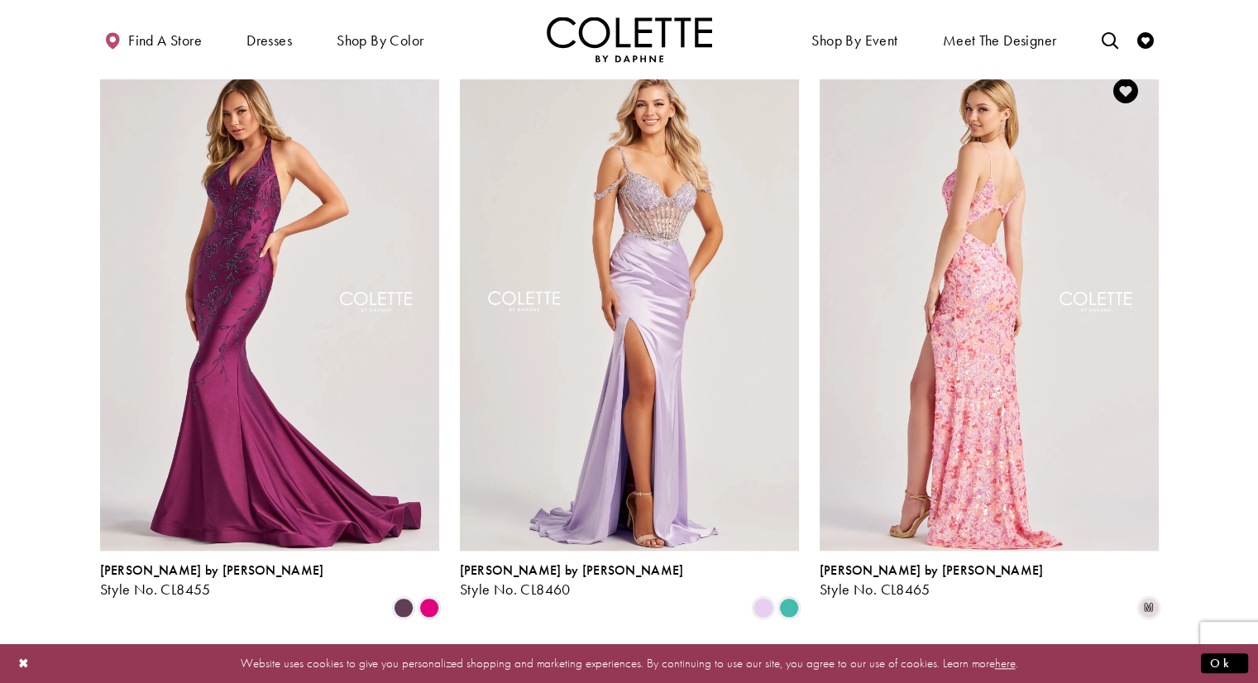
click at [1005, 318] on img "Visit Colette by Daphne Style No. CL8465 Page" at bounding box center [988, 304] width 339 height 493
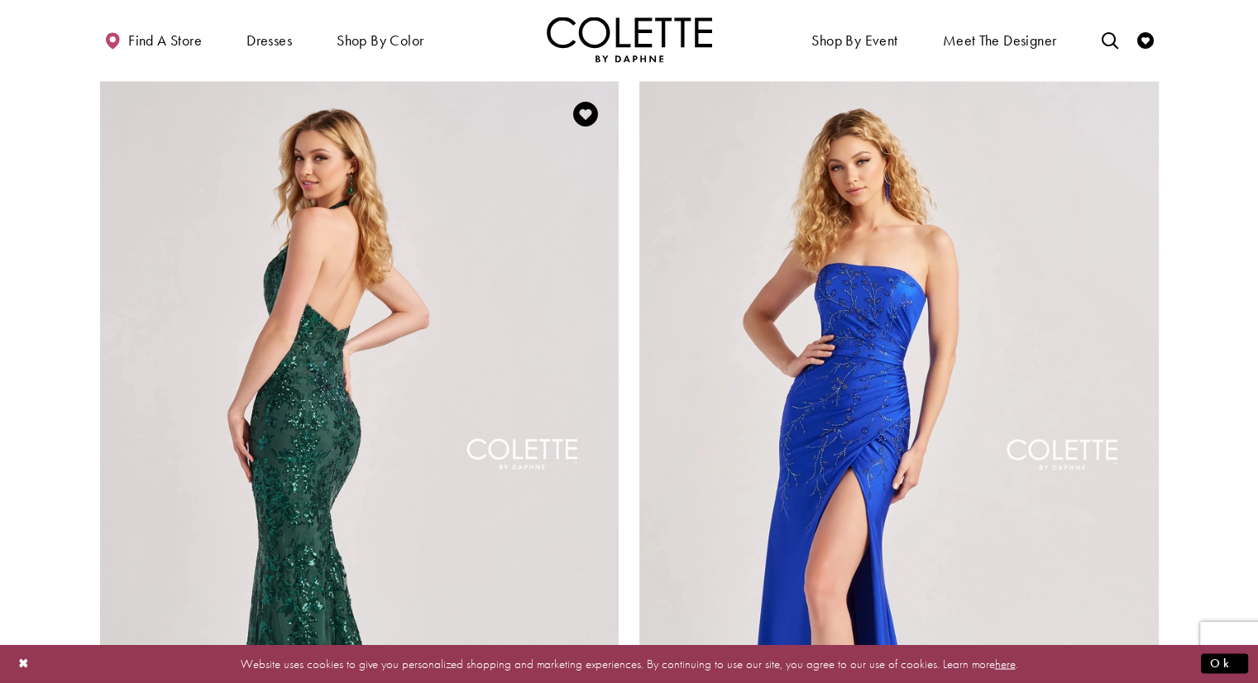
scroll to position [2822, 0]
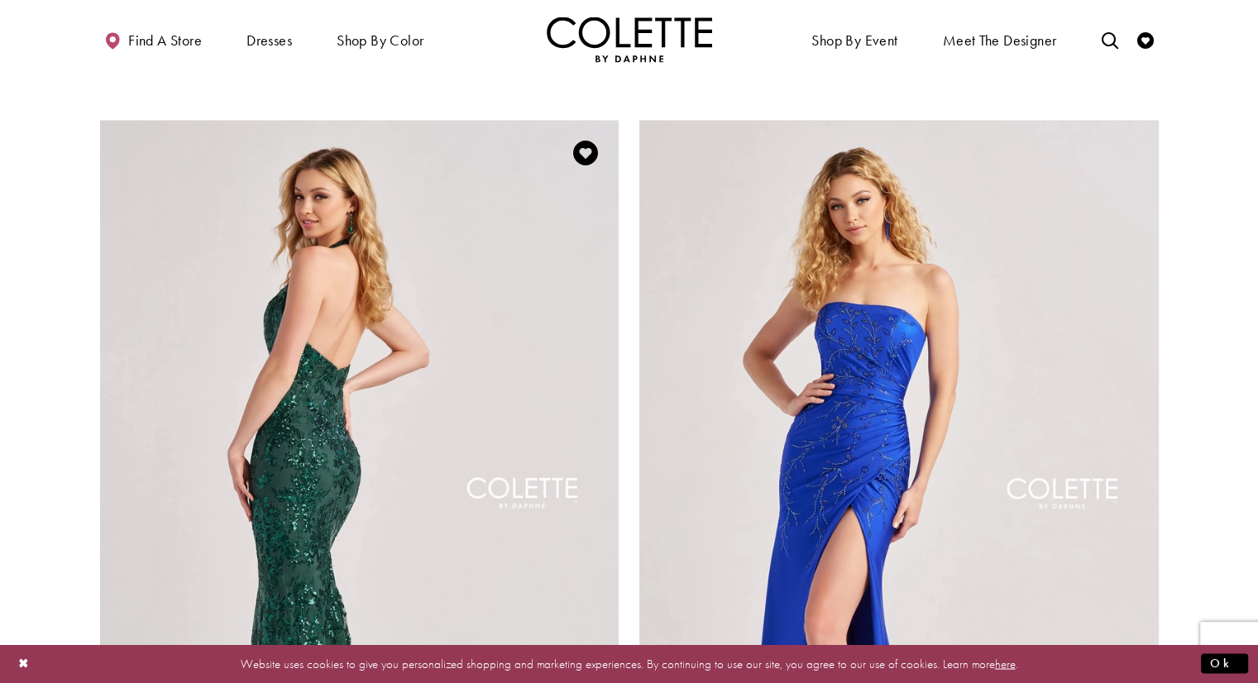
click at [365, 287] on img "Visit Colette by Daphne Style No. CL8495 Page" at bounding box center [359, 497] width 519 height 755
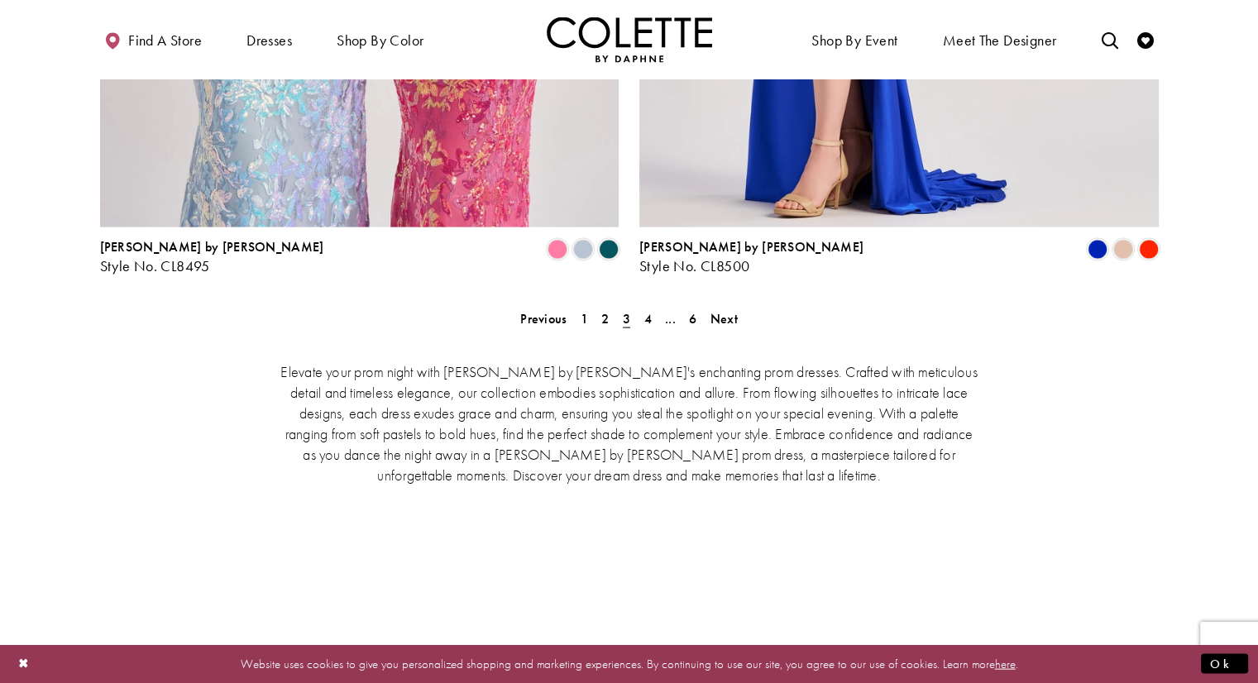
scroll to position [3464, 0]
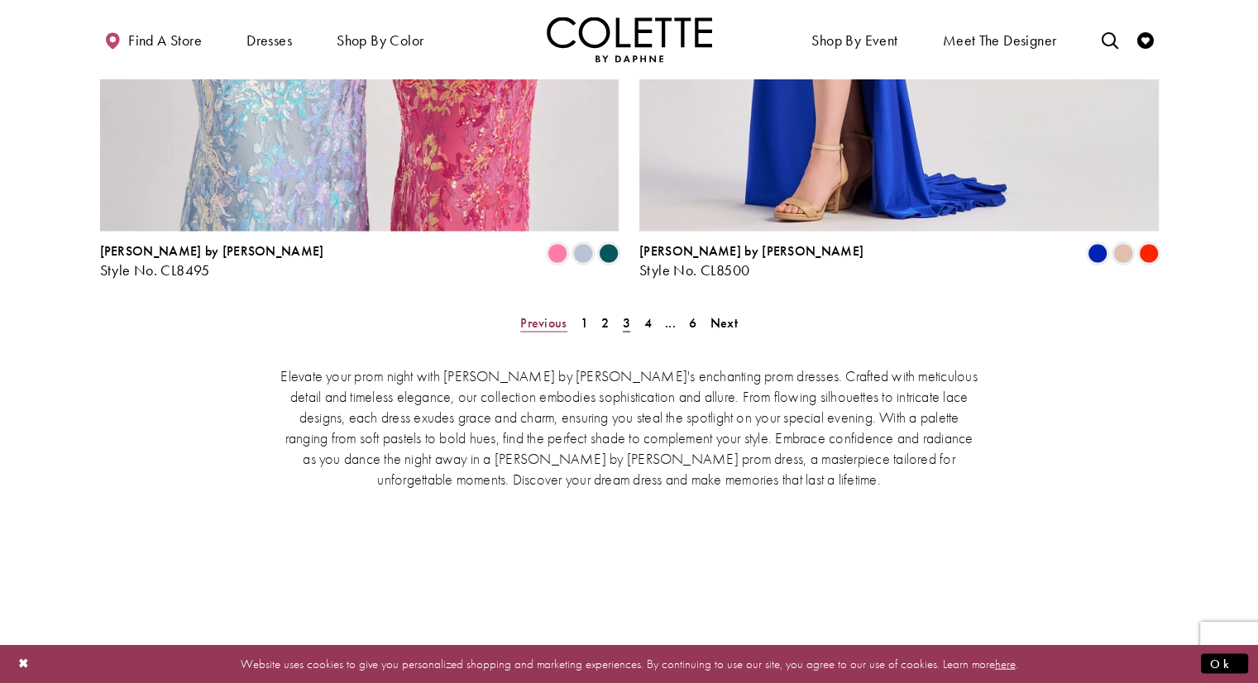
click at [539, 314] on span "Previous" at bounding box center [543, 322] width 46 height 17
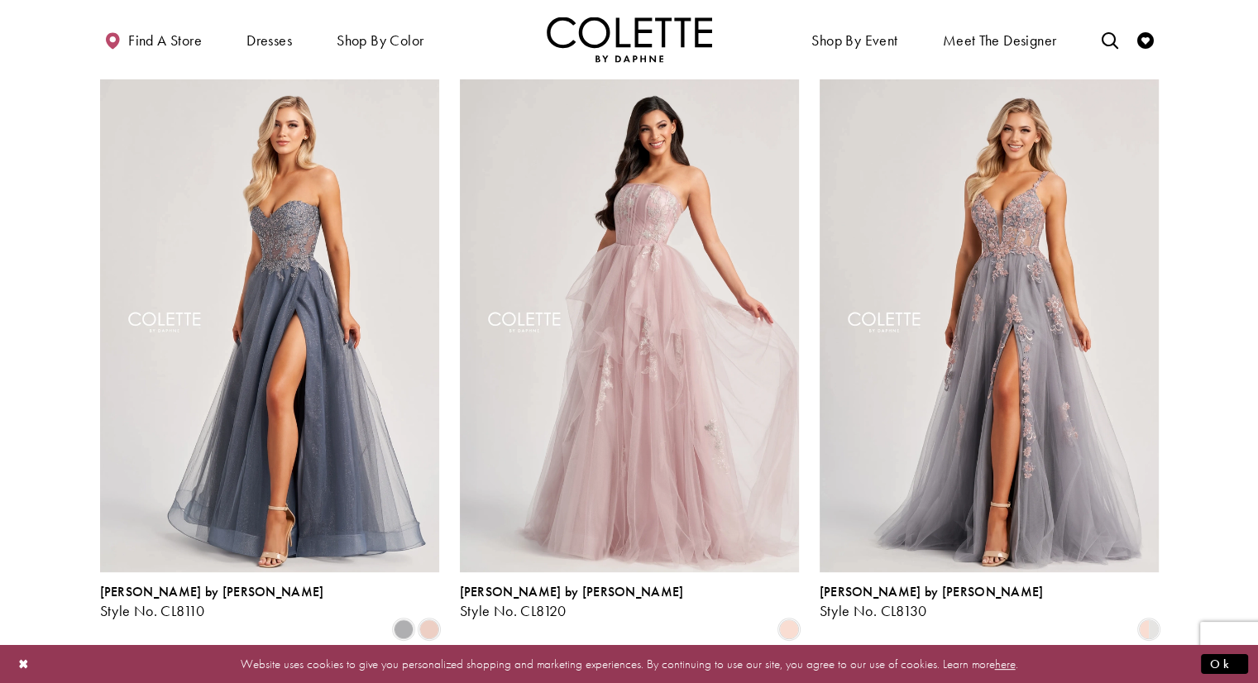
scroll to position [920, 0]
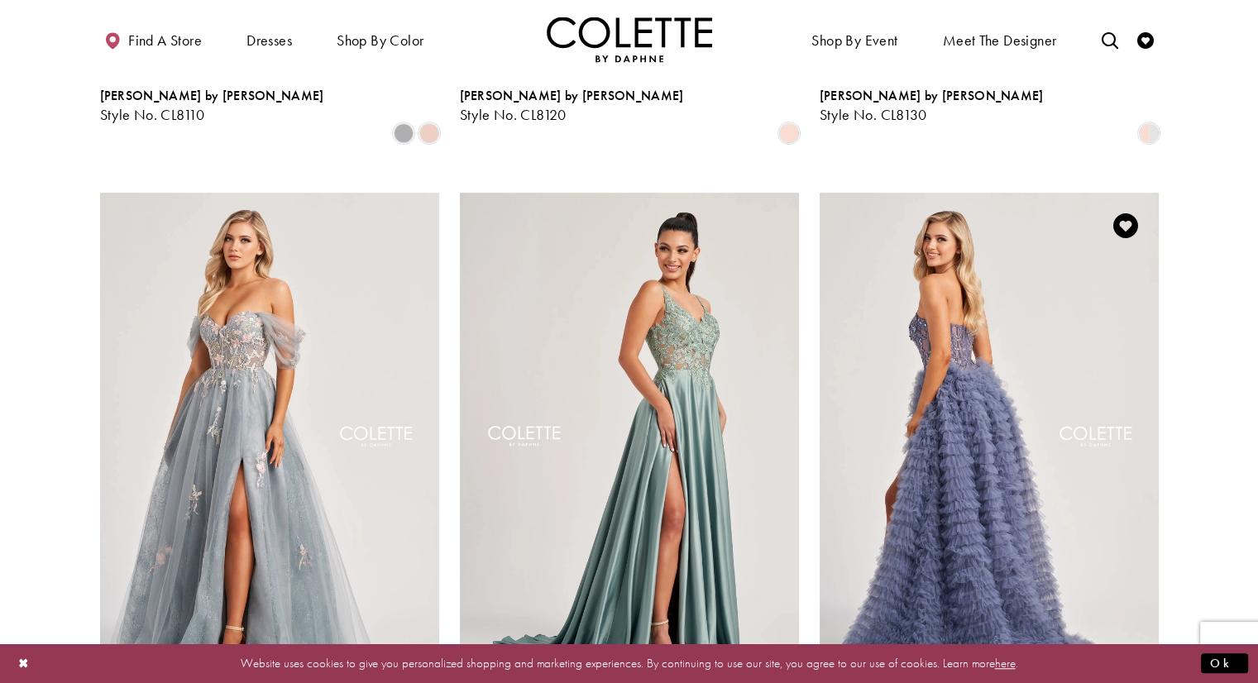
click at [1050, 346] on img "Visit Colette by Daphne Style No. CL8170 Page" at bounding box center [988, 439] width 339 height 493
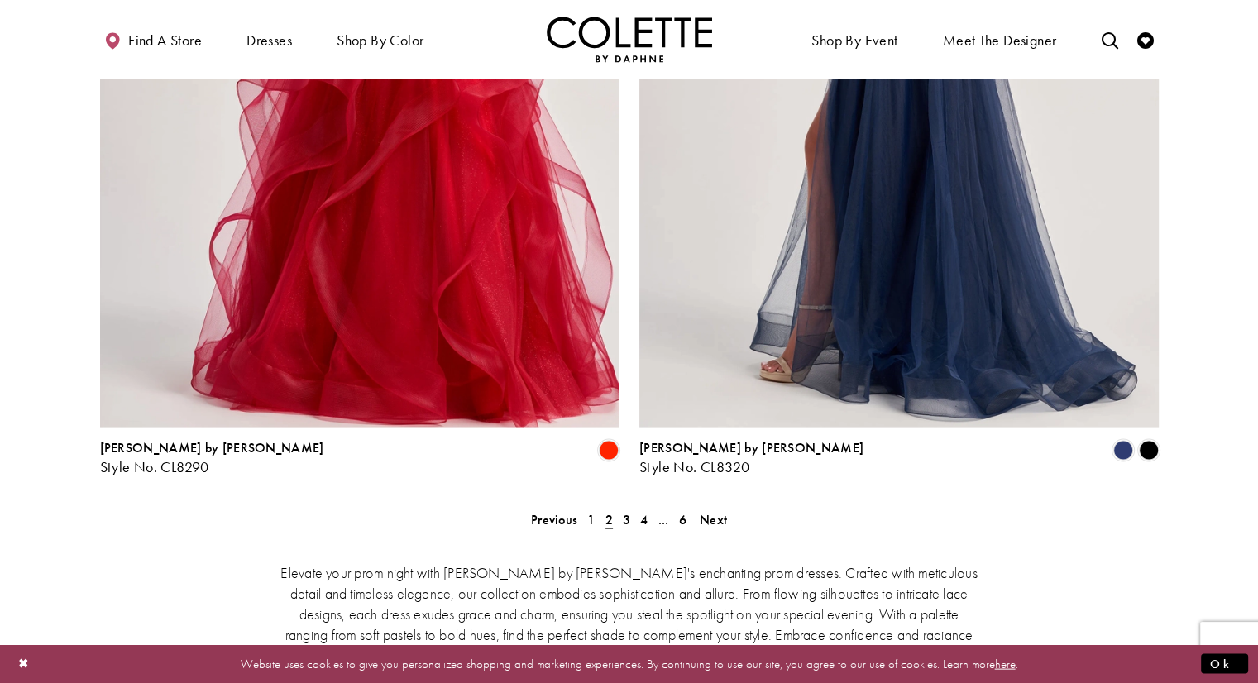
scroll to position [3566, 0]
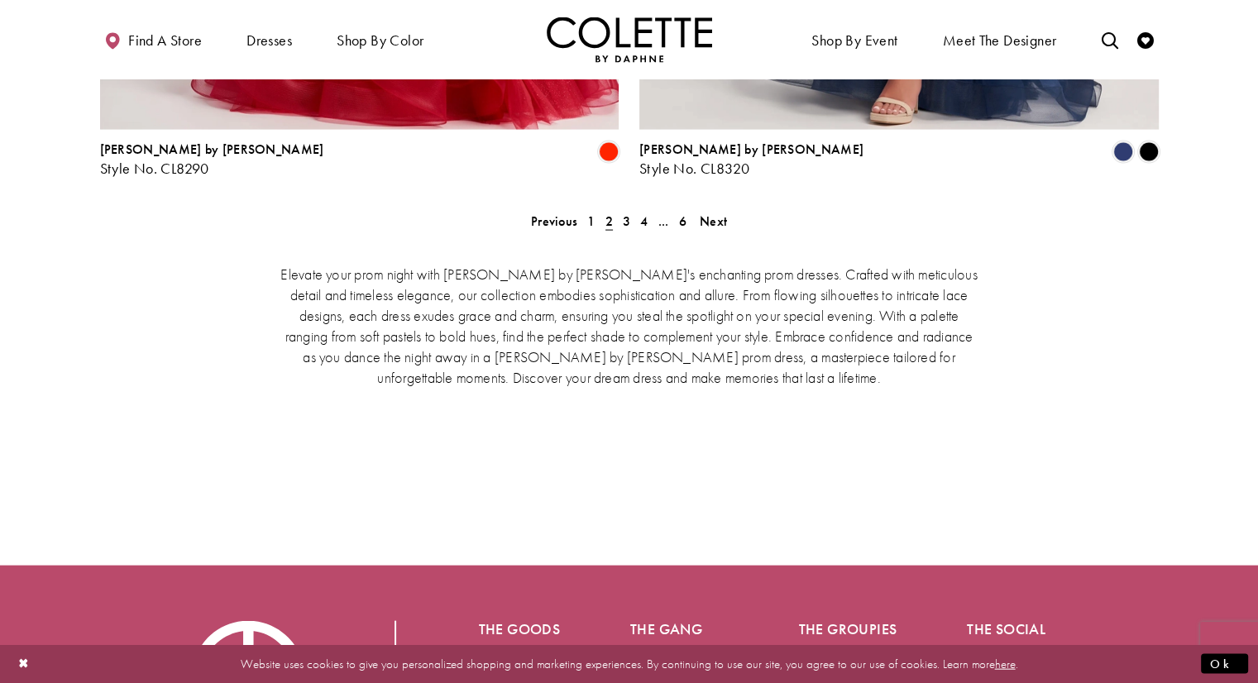
click at [544, 228] on div "Elevate your prom night with [PERSON_NAME] by [PERSON_NAME]'s enchanting prom d…" at bounding box center [629, 365] width 1058 height 275
click at [544, 212] on span "Previous" at bounding box center [554, 220] width 46 height 17
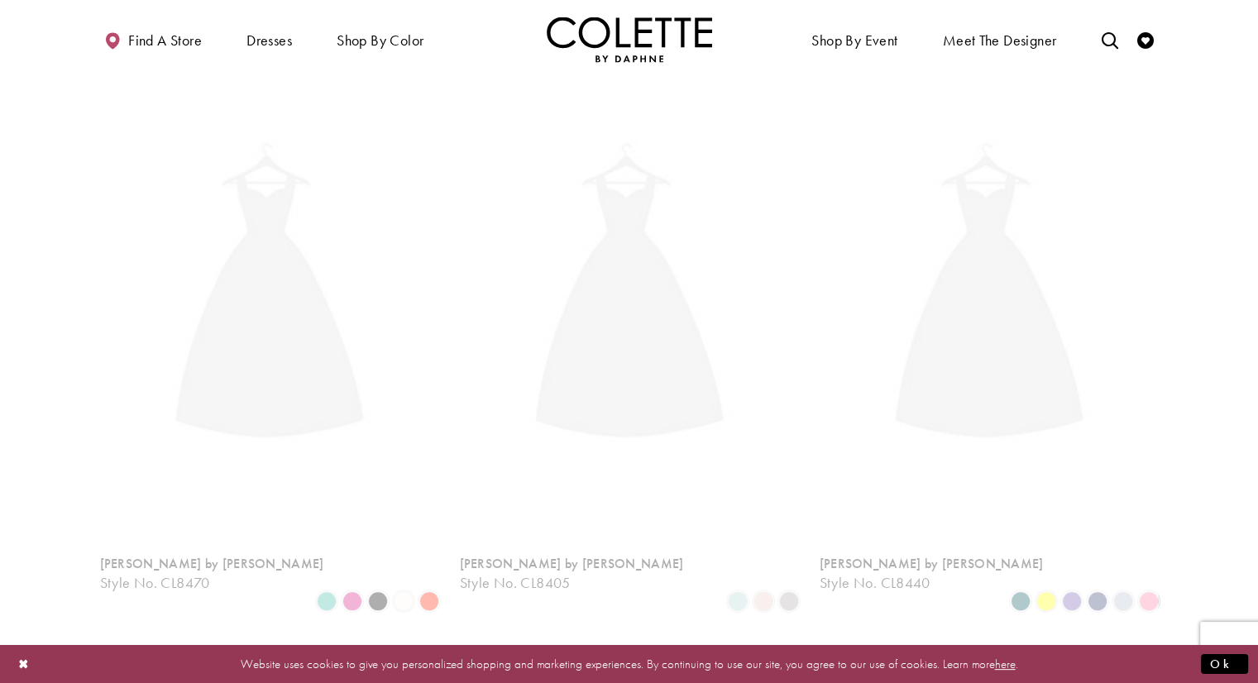
scroll to position [424, 0]
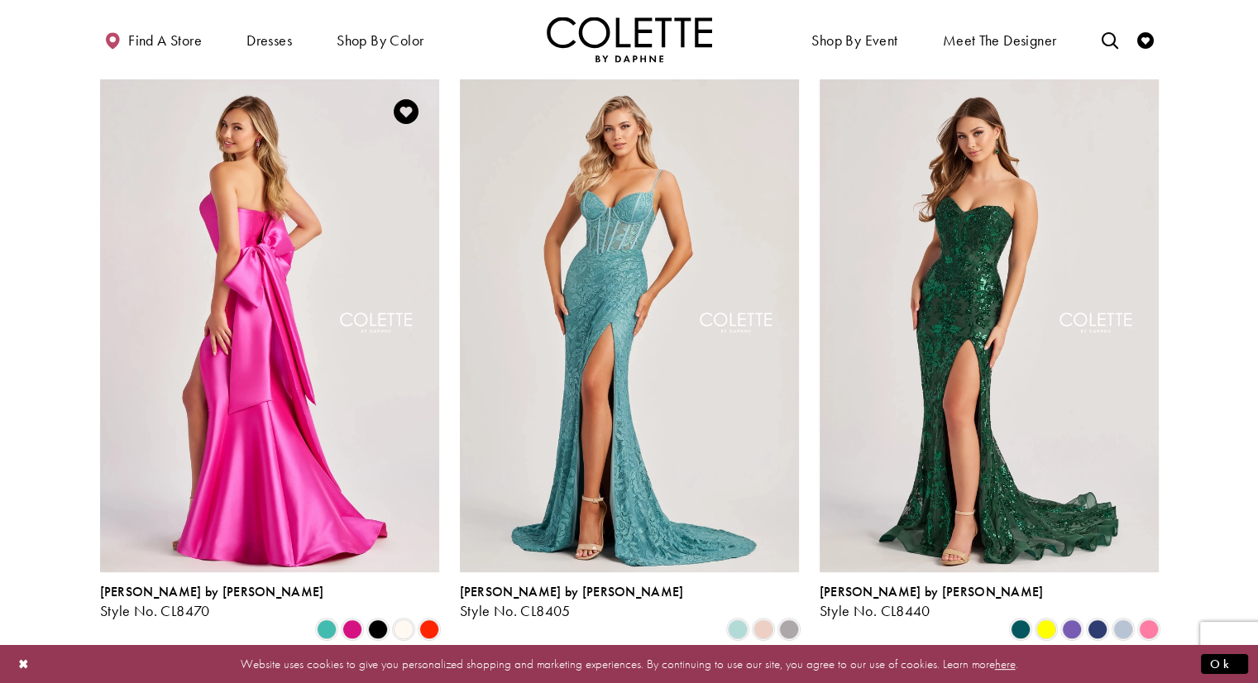
click at [248, 294] on img "Visit Colette by Daphne Style No. CL8470 Page" at bounding box center [269, 325] width 339 height 493
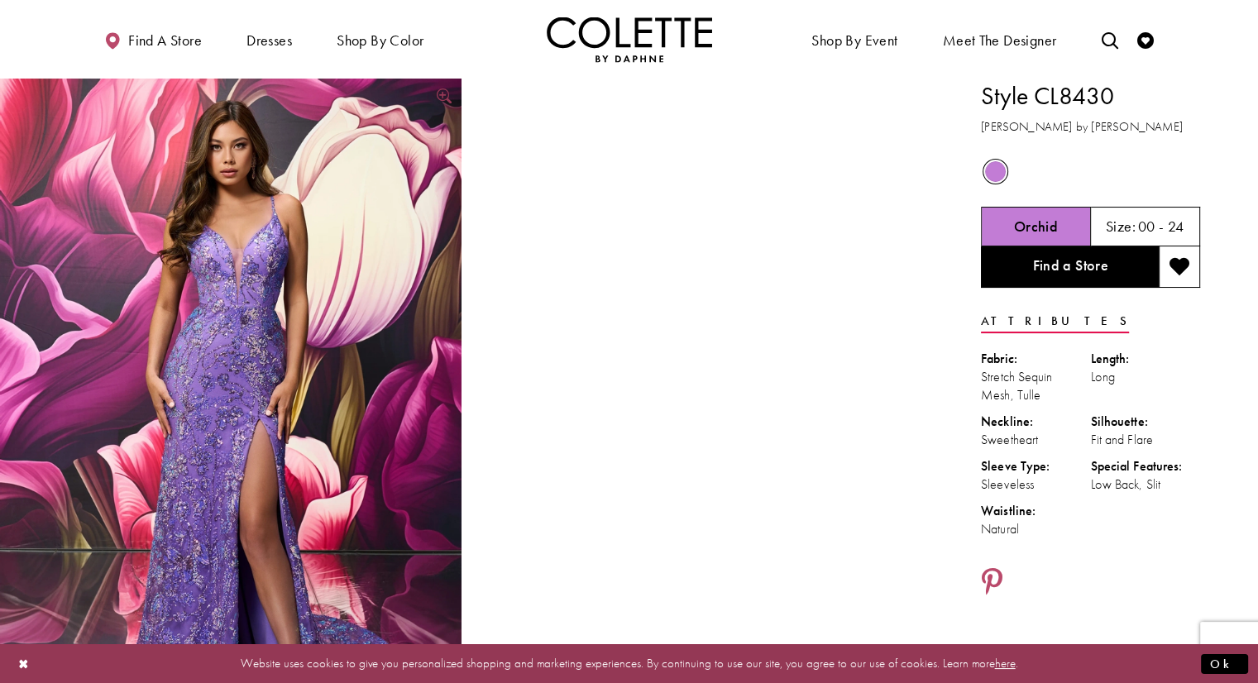
click at [394, 260] on img "Full size Style CL8430 Colette by Daphne #0 default Orchid frontface vertical p…" at bounding box center [230, 425] width 461 height 692
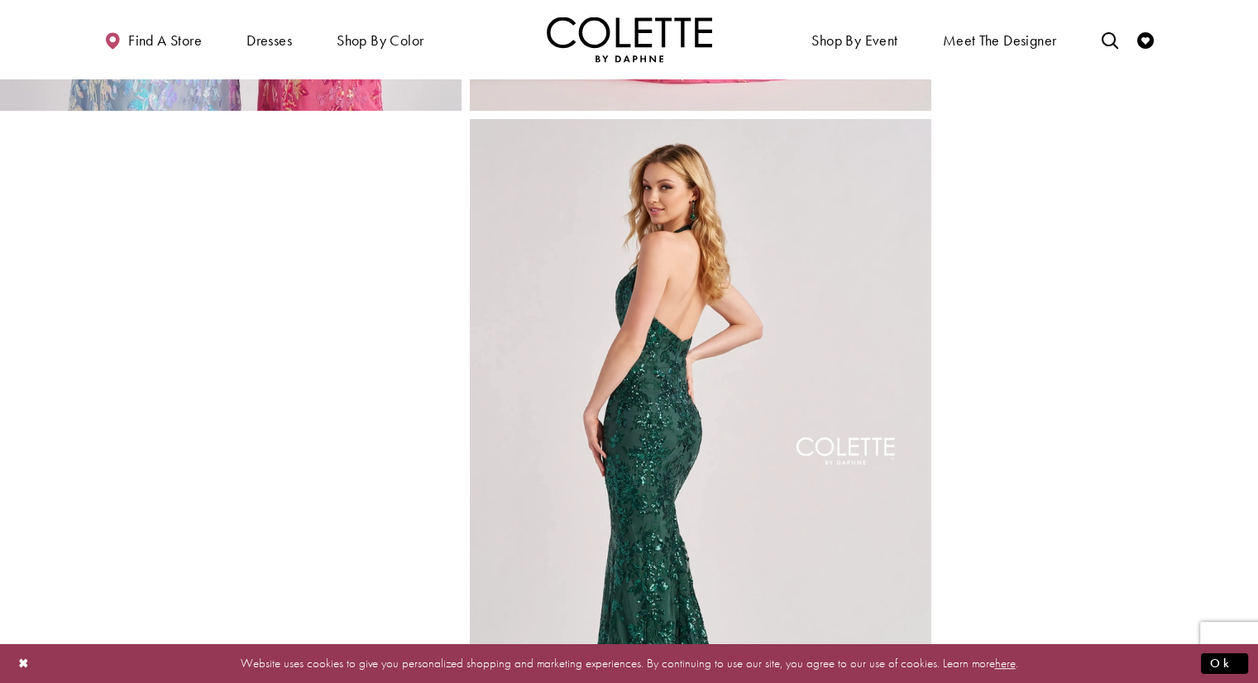
scroll to position [661, 0]
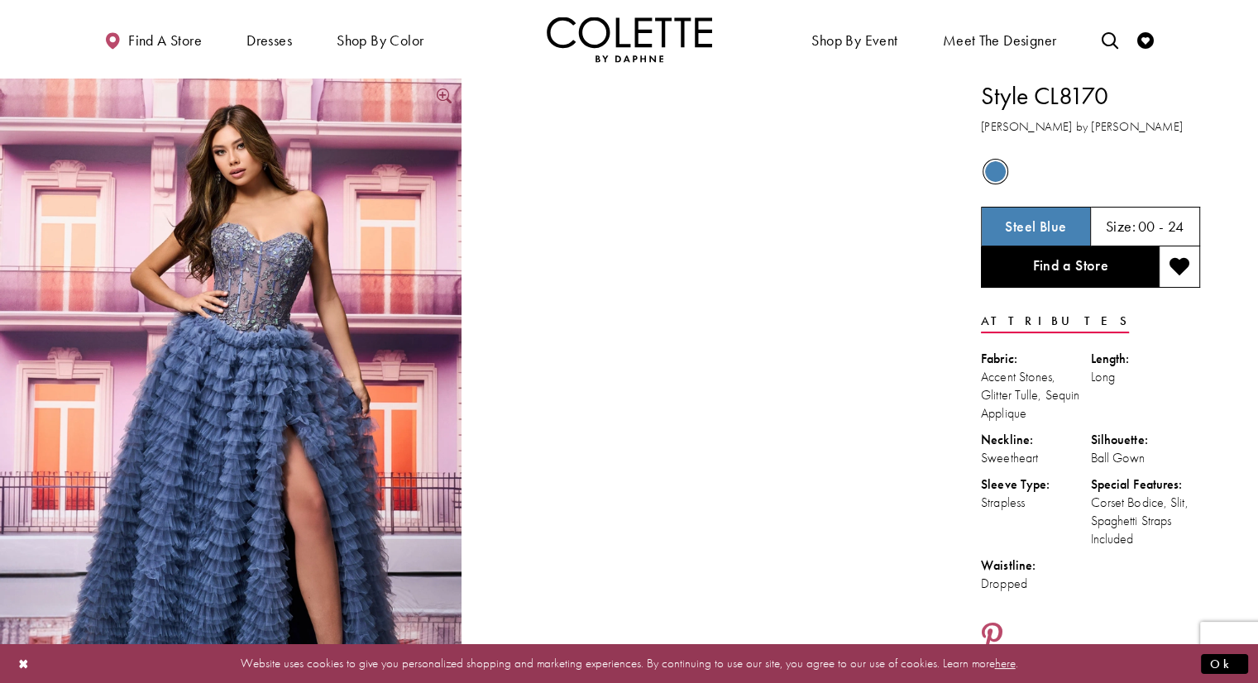
click at [361, 342] on img "Full size Style CL8170 Colette by Daphne #0 default Steel Blue frontface vertic…" at bounding box center [230, 425] width 461 height 692
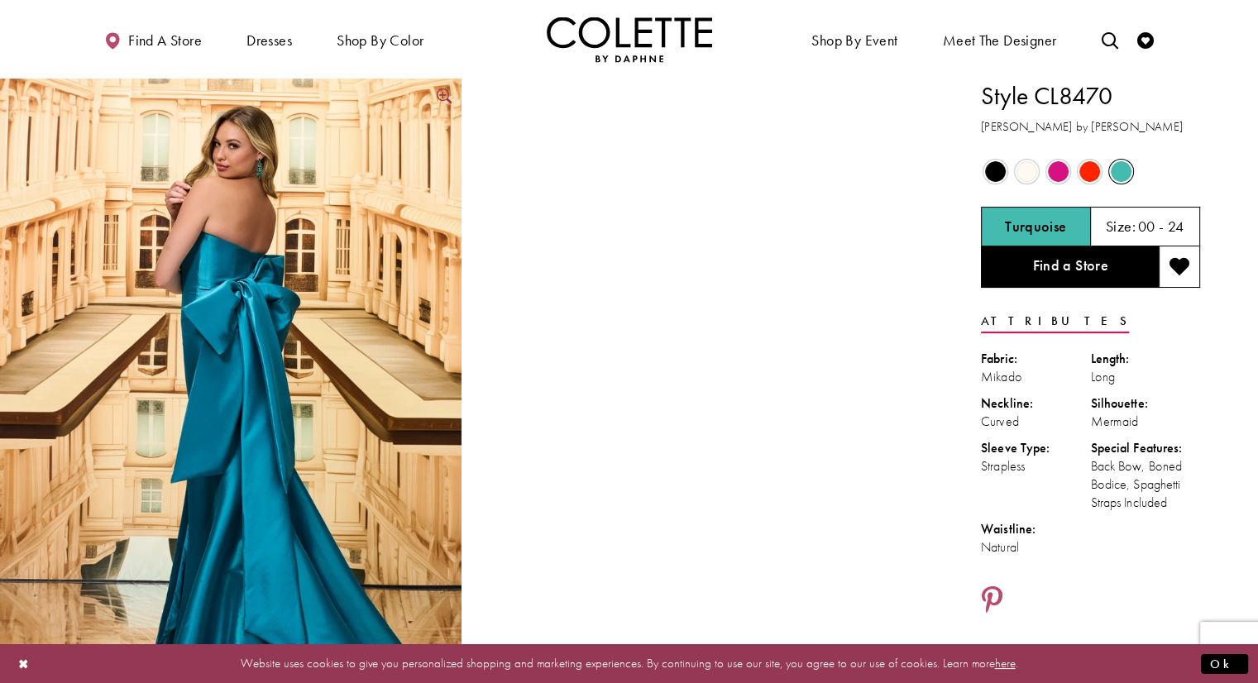
click at [281, 252] on img "Full size Style CL8470 Colette by Daphne #0 default Turquoise backface vertical…" at bounding box center [230, 425] width 461 height 692
